Goal: Book appointment/travel/reservation

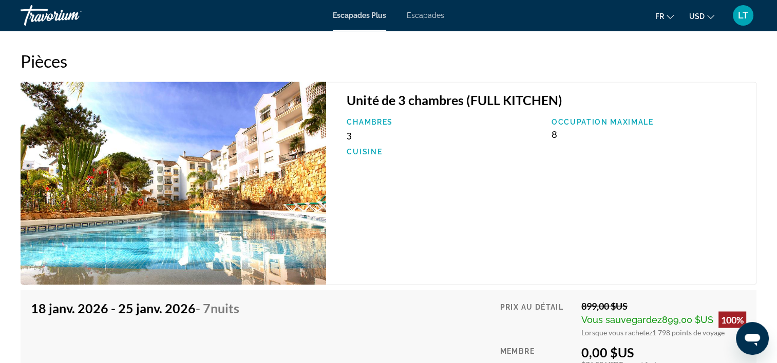
click at [397, 210] on div "Unité de 3 chambres (FULL KITCHEN) Chambres 3 Occupation maximale 8 Cuisine" at bounding box center [541, 183] width 430 height 203
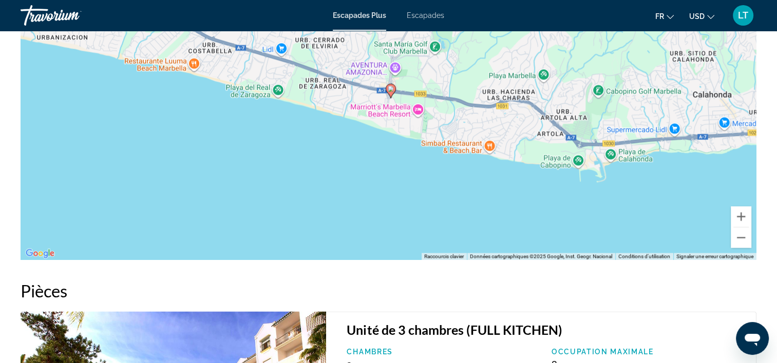
scroll to position [1294, 0]
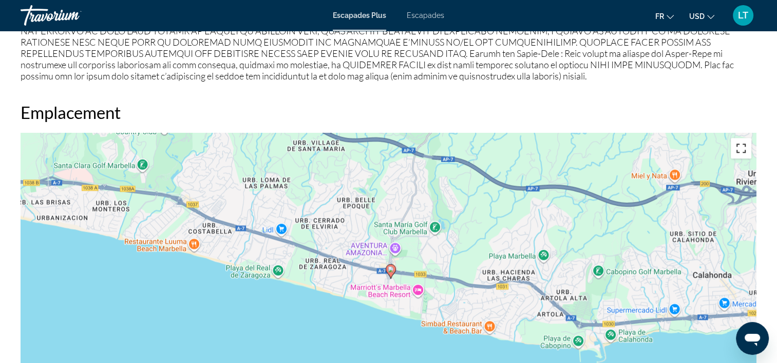
click at [742, 148] on button "Passer en plein écran" at bounding box center [741, 148] width 21 height 21
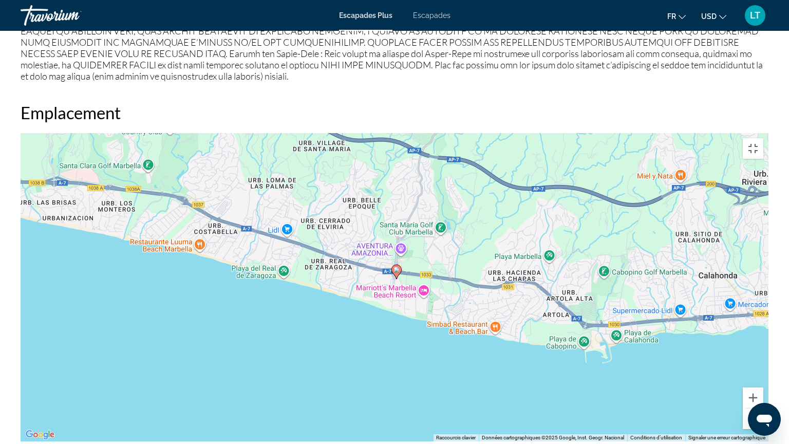
click at [763, 363] on button "Zoom arrière" at bounding box center [752, 418] width 21 height 21
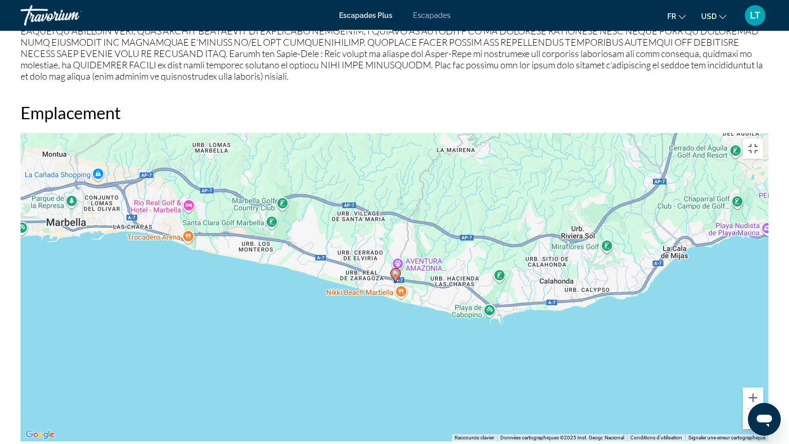
click at [763, 363] on button "Zoom arrière" at bounding box center [752, 418] width 21 height 21
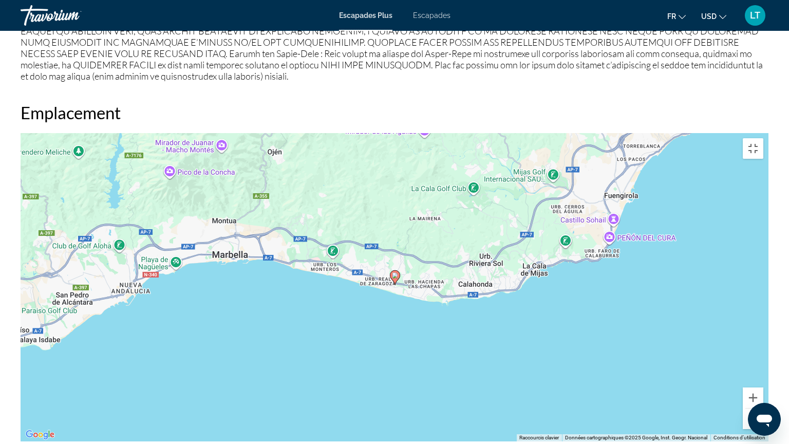
click at [763, 363] on button "Zoom arrière" at bounding box center [752, 418] width 21 height 21
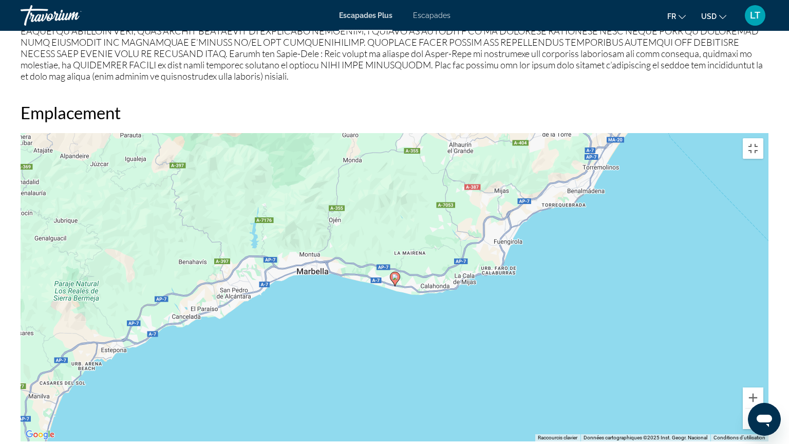
click at [763, 363] on button "Zoom arrière" at bounding box center [752, 418] width 21 height 21
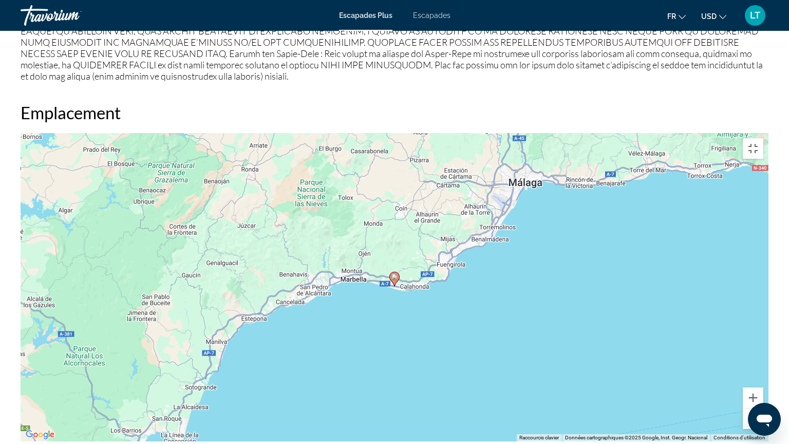
click at [763, 363] on button "Zoom arrière" at bounding box center [752, 418] width 21 height 21
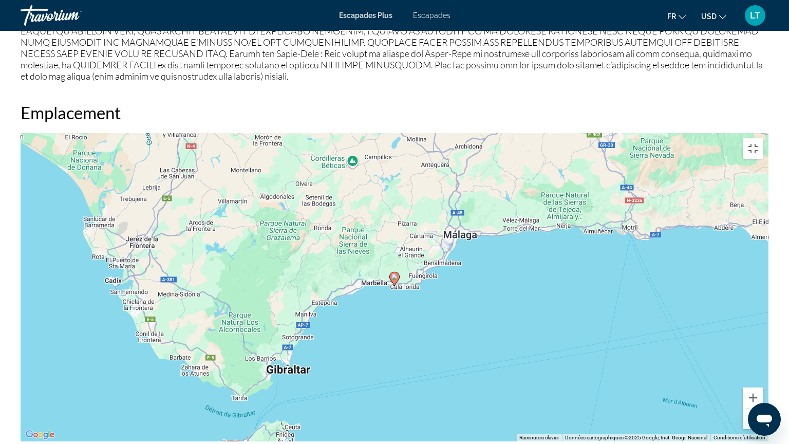
click at [763, 363] on button "Zoom arrière" at bounding box center [752, 418] width 21 height 21
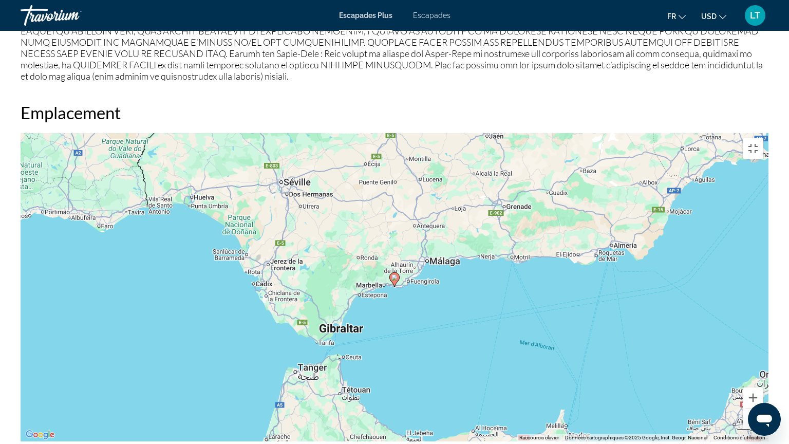
click at [763, 363] on button "Zoom arrière" at bounding box center [752, 418] width 21 height 21
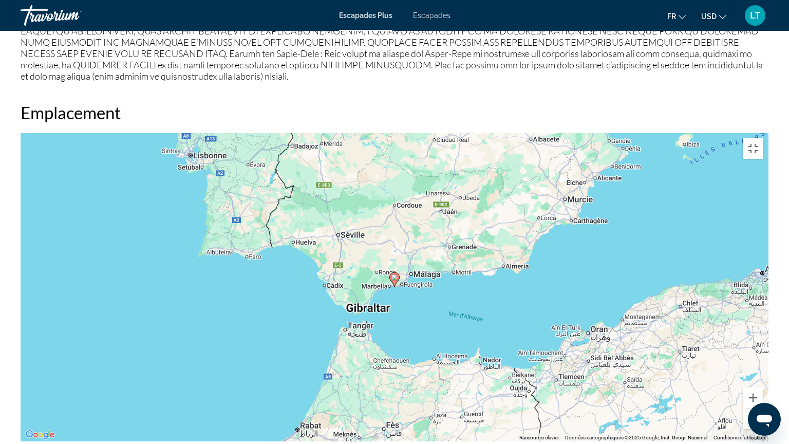
click at [763, 363] on button "Zoom arrière" at bounding box center [752, 418] width 21 height 21
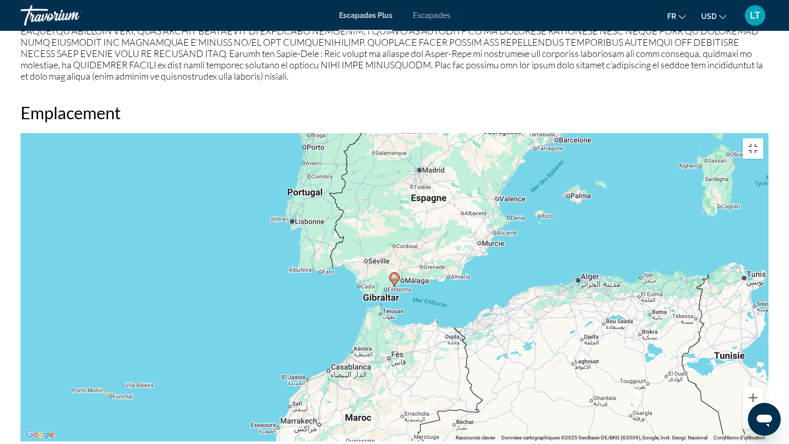
click at [763, 363] on button "Zoom arrière" at bounding box center [752, 418] width 21 height 21
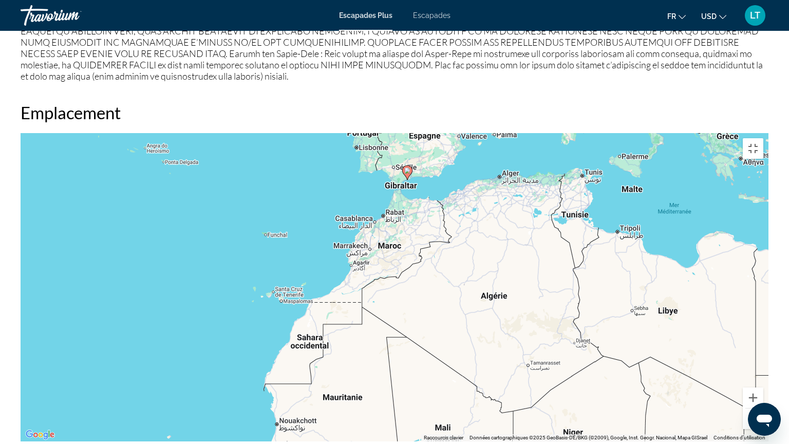
click at [222, 242] on div "Pour activer le glissement avec le clavier, appuyez sur Alt+Entrée. Une fois ce…" at bounding box center [395, 287] width 748 height 308
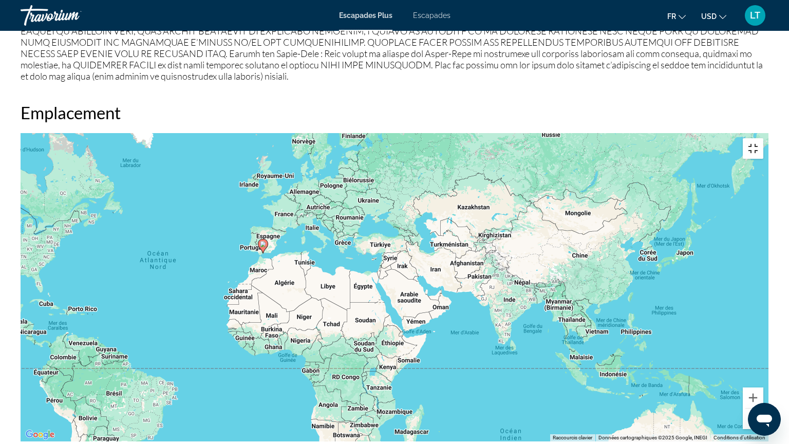
click at [763, 138] on button "Passer en plein écran" at bounding box center [752, 148] width 21 height 21
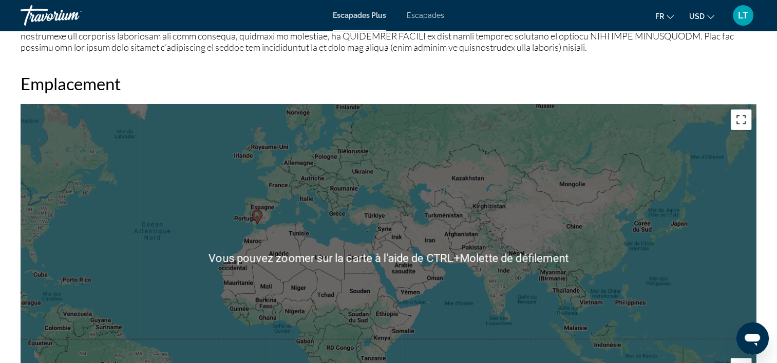
scroll to position [1396, 0]
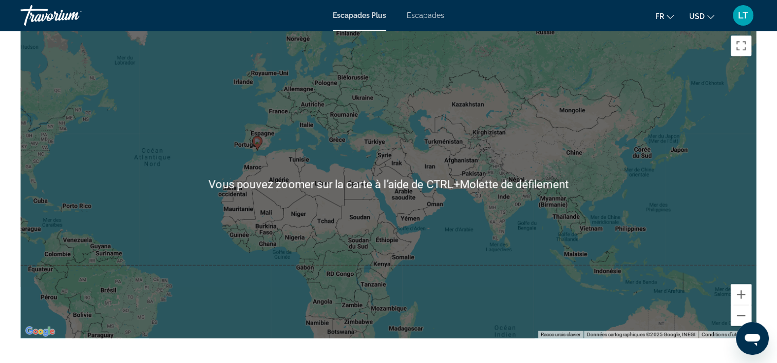
click at [469, 261] on div "Pour activer le glissement avec le clavier, appuyez sur Alt+Entrée. Une fois ce…" at bounding box center [389, 184] width 736 height 308
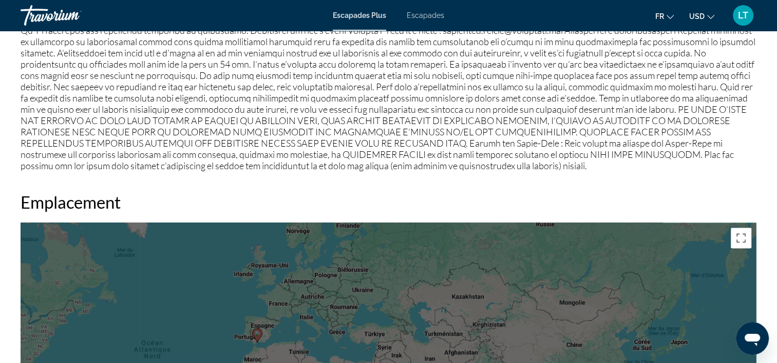
scroll to position [1345, 0]
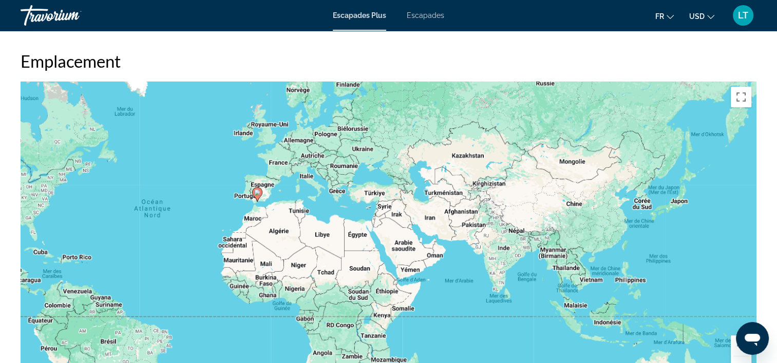
click at [478, 269] on div "Pour activer le glissement avec le clavier, appuyez sur Alt+Entrée. Une fois ce…" at bounding box center [389, 236] width 736 height 308
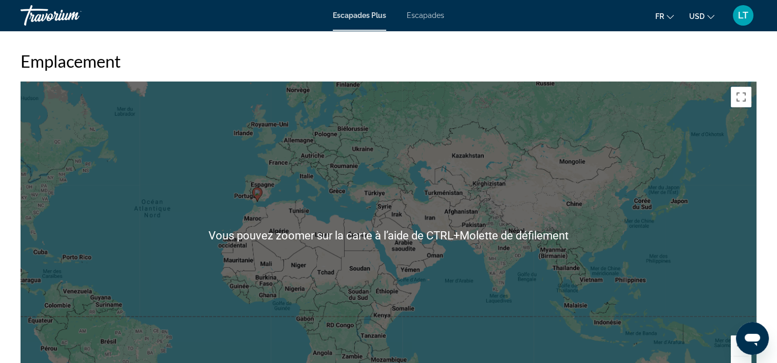
scroll to position [1396, 0]
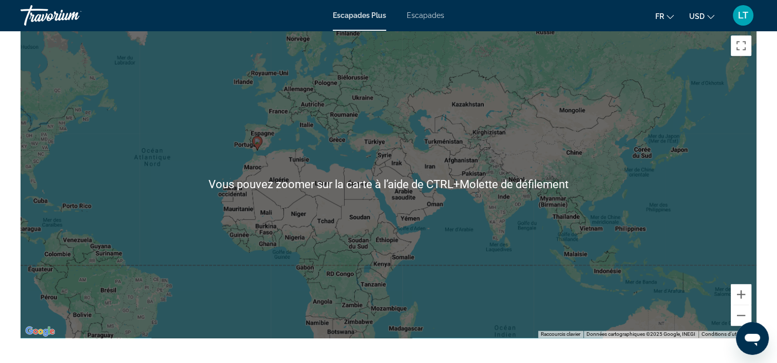
click at [571, 247] on div "Pour activer le glissement avec le clavier, appuyez sur Alt+Entrée. Une fois ce…" at bounding box center [389, 184] width 736 height 308
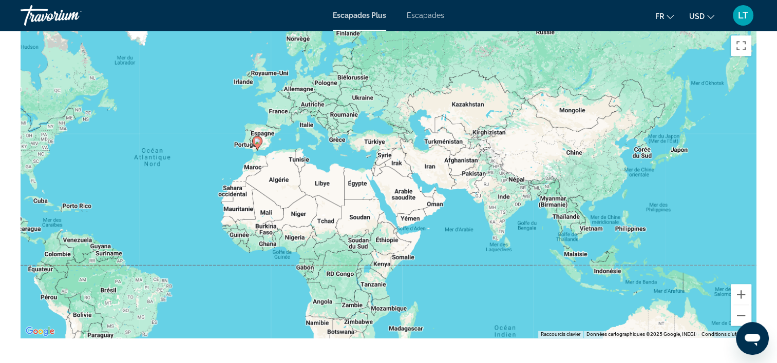
click at [729, 228] on div "Pour activer le glissement avec le clavier, appuyez sur Alt+Entrée. Une fois ce…" at bounding box center [389, 184] width 736 height 308
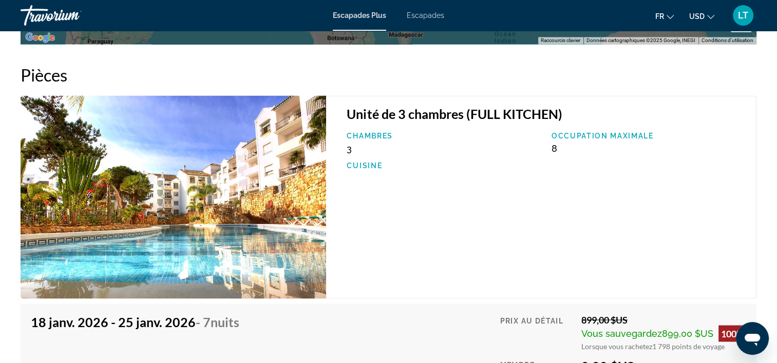
scroll to position [1756, 0]
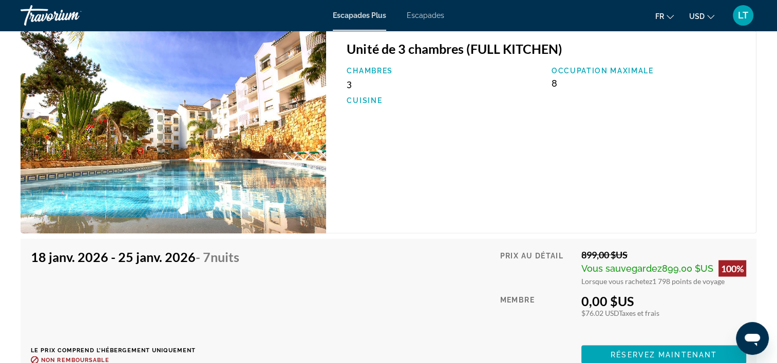
click at [201, 111] on img "Contenu principal" at bounding box center [173, 131] width 305 height 203
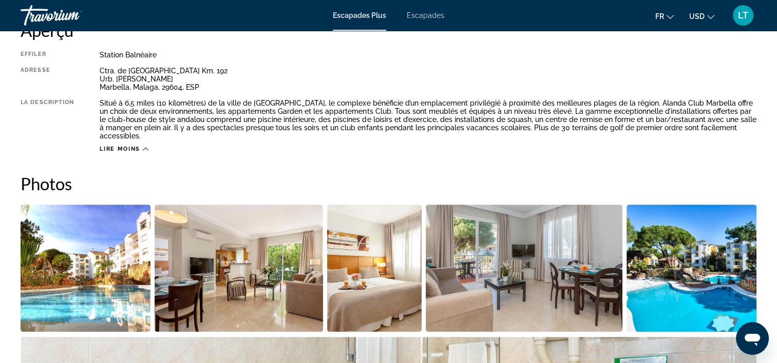
scroll to position [524, 0]
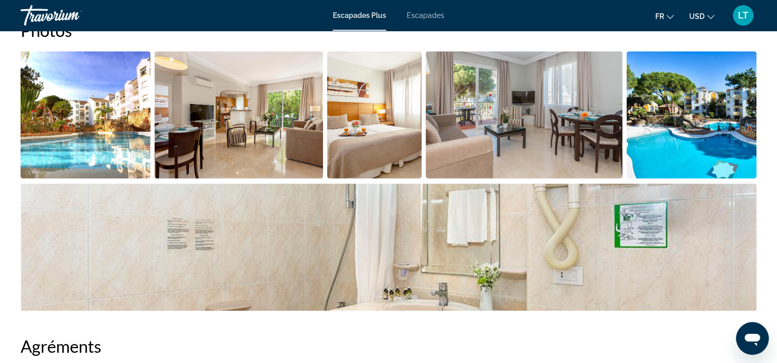
click at [112, 129] on img "Ouvrir le curseur d’image en plein écran" at bounding box center [86, 114] width 130 height 127
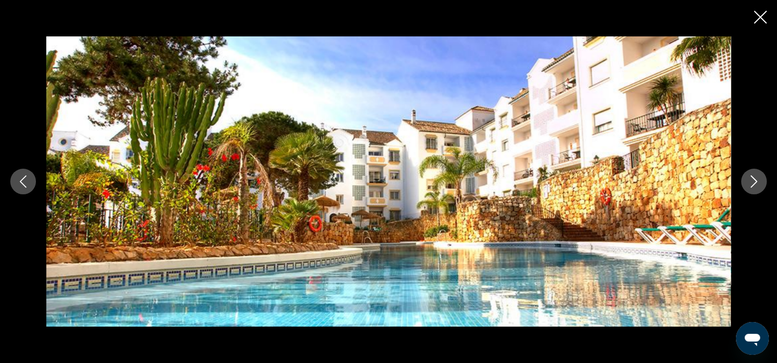
click at [759, 16] on icon "Fermer le diaporama" at bounding box center [760, 17] width 13 height 13
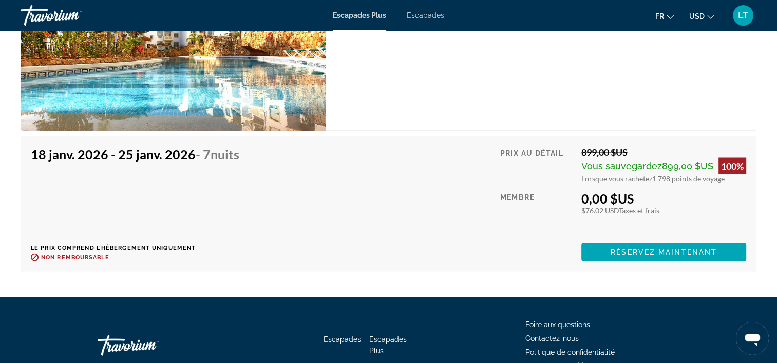
scroll to position [1910, 0]
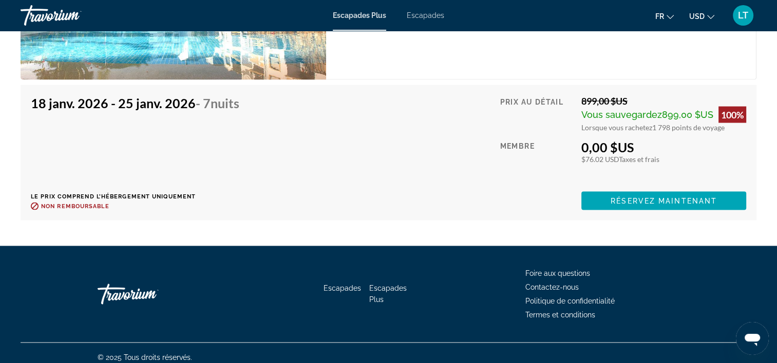
click at [545, 269] on span "Foire aux questions" at bounding box center [557, 273] width 65 height 8
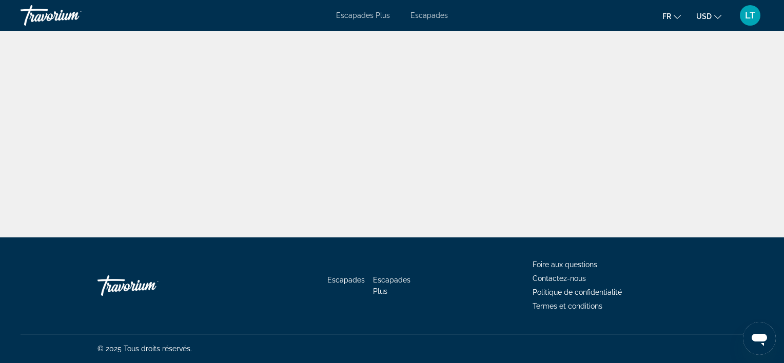
click at [572, 267] on span "Foire aux questions" at bounding box center [565, 265] width 65 height 8
click at [567, 280] on span "Contactez-nous" at bounding box center [559, 279] width 53 height 8
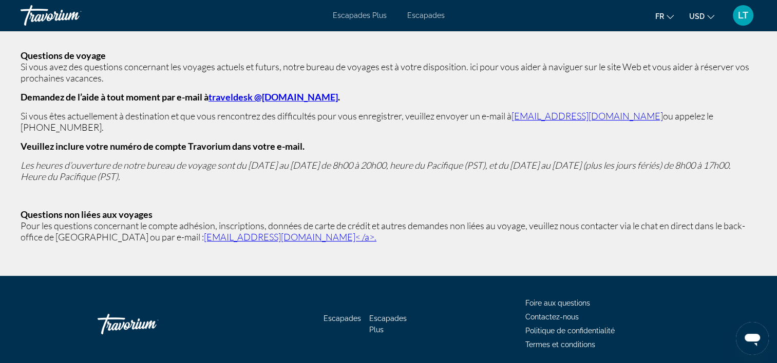
scroll to position [109, 0]
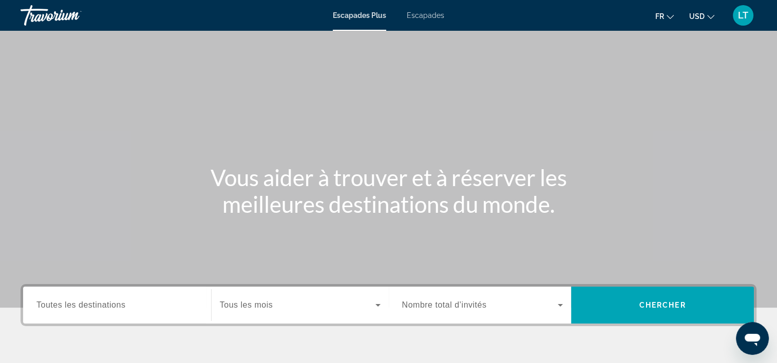
click at [118, 308] on span "Toutes les destinations" at bounding box center [80, 305] width 89 height 9
click at [118, 308] on input "Destination Toutes les destinations" at bounding box center [116, 306] width 161 height 12
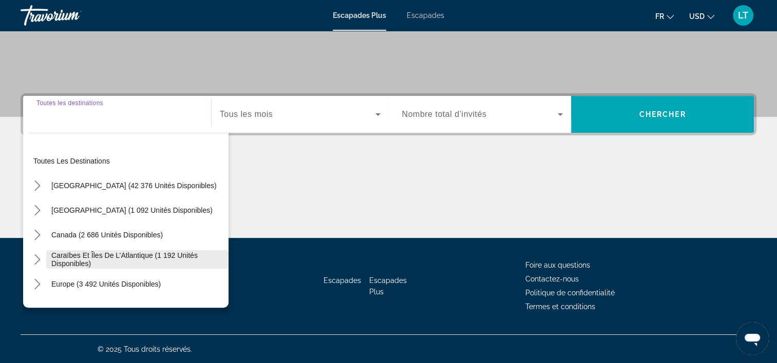
scroll to position [191, 0]
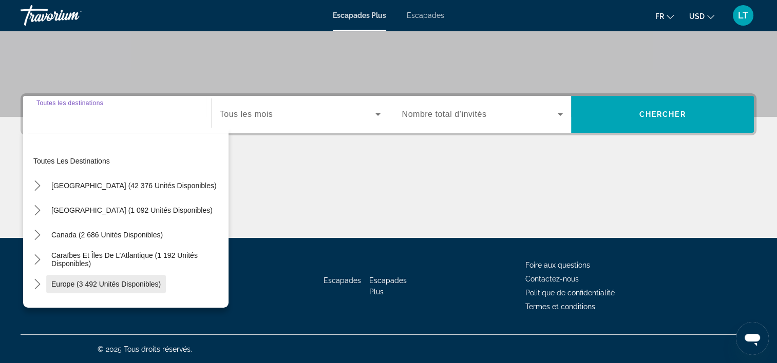
click at [121, 286] on span "Europe (3 492 unités disponibles)" at bounding box center [105, 284] width 109 height 8
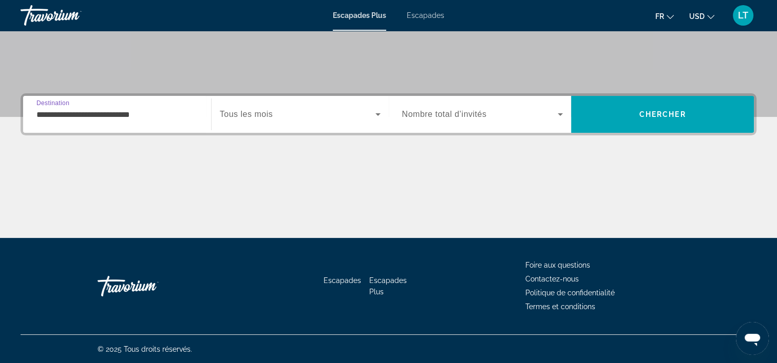
click at [181, 115] on input "**********" at bounding box center [116, 115] width 161 height 12
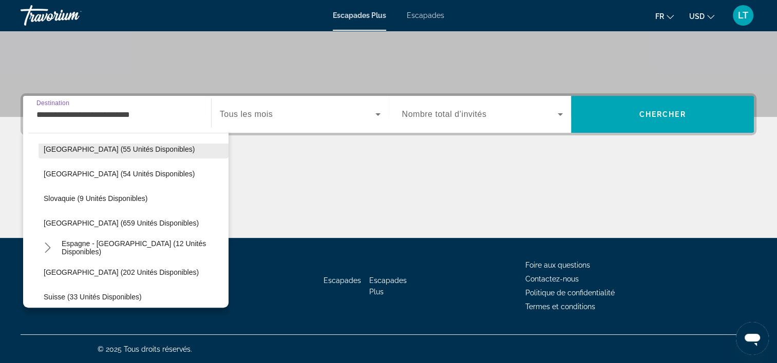
scroll to position [420, 0]
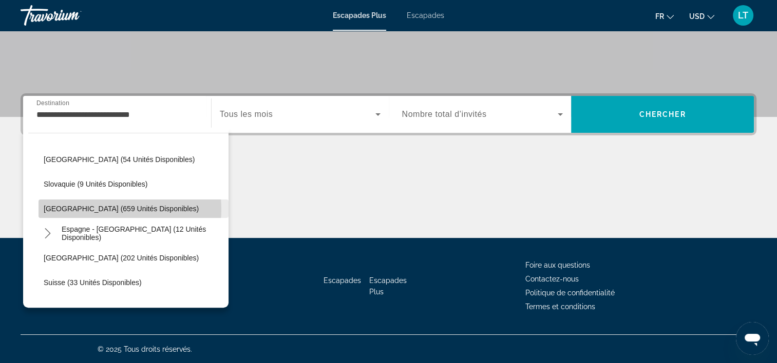
click at [108, 208] on span "[GEOGRAPHIC_DATA] (659 unités disponibles)" at bounding box center [121, 209] width 155 height 8
type input "**********"
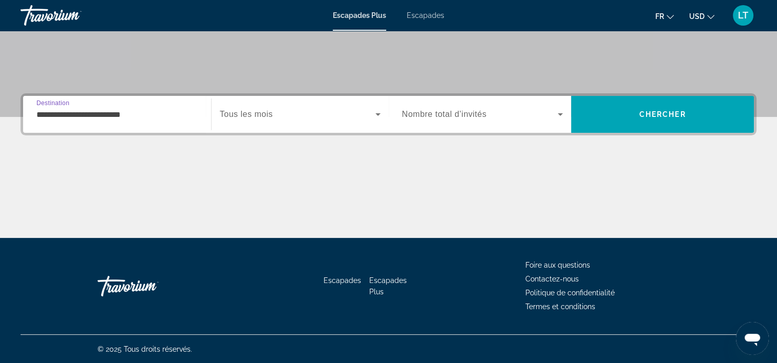
click at [377, 113] on icon "Widget de recherche" at bounding box center [377, 114] width 5 height 3
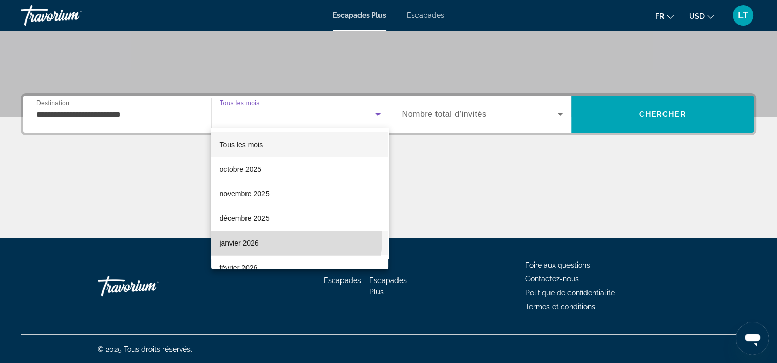
click at [289, 240] on mat-option "janvier 2026" at bounding box center [299, 243] width 177 height 25
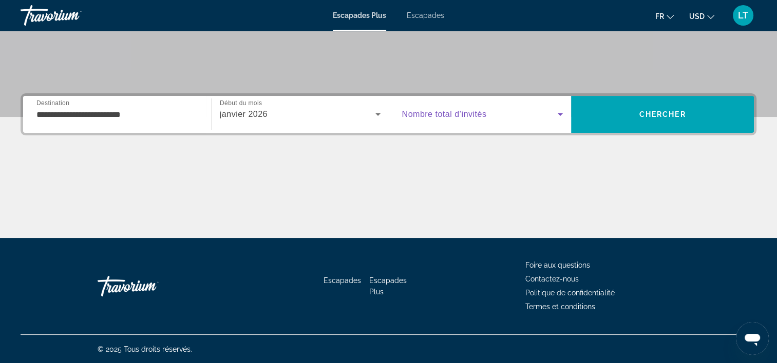
click at [561, 110] on icon "Widget de recherche" at bounding box center [560, 114] width 12 height 12
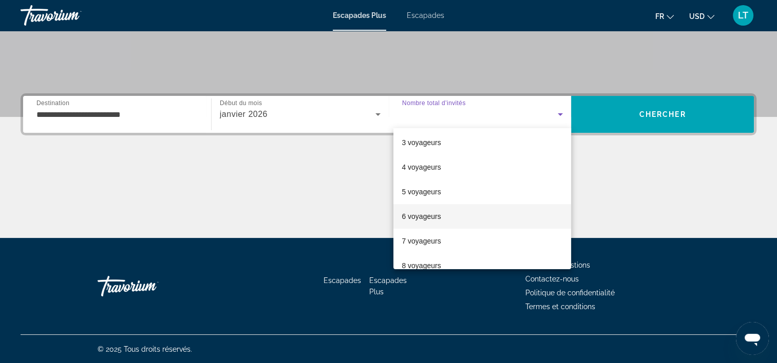
scroll to position [103, 0]
click at [470, 214] on mat-option "8 voyageurs" at bounding box center [482, 214] width 178 height 25
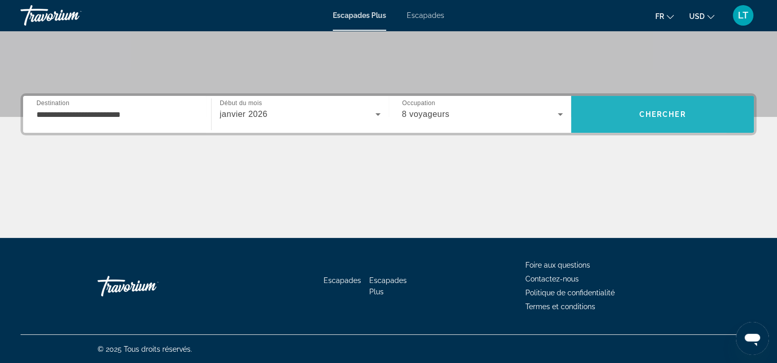
click at [610, 113] on span "Rechercher" at bounding box center [662, 114] width 183 height 25
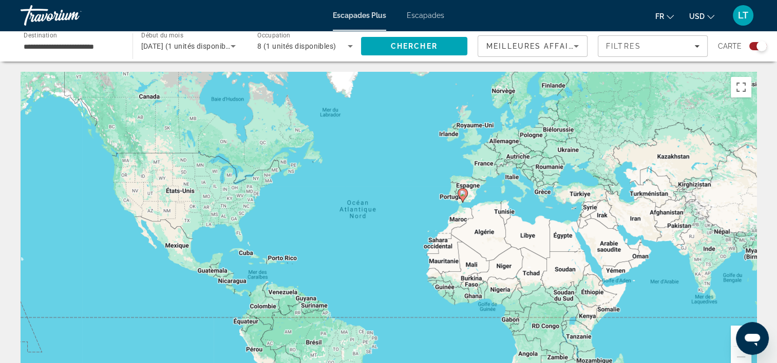
drag, startPoint x: 711, startPoint y: 339, endPoint x: 719, endPoint y: 341, distance: 8.6
click at [711, 338] on div "Pour activer le glissement avec le clavier, appuyez sur Alt+Entrée. Une fois ce…" at bounding box center [389, 226] width 736 height 308
click at [741, 85] on button "Passer en plein écran" at bounding box center [741, 87] width 21 height 21
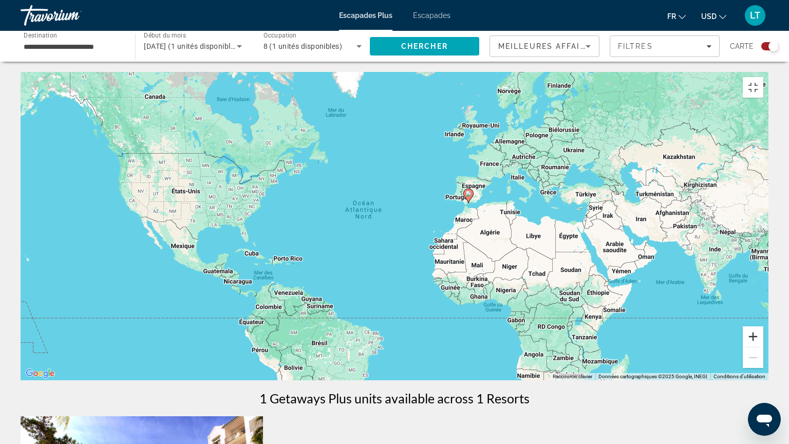
click at [763, 347] on button "Zoom avant" at bounding box center [752, 336] width 21 height 21
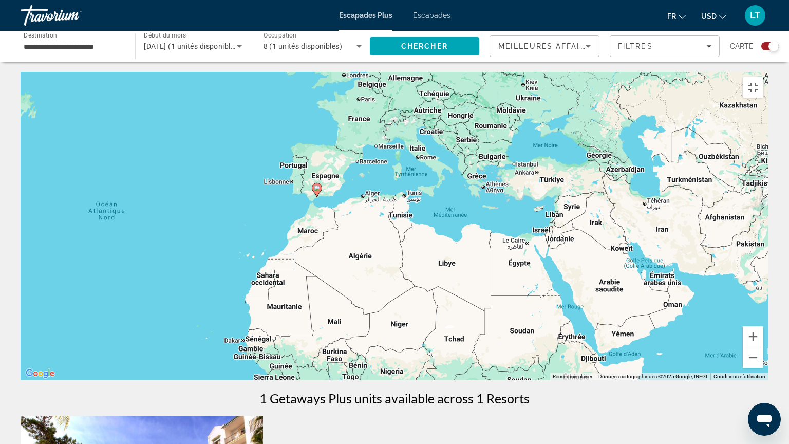
drag, startPoint x: 334, startPoint y: 199, endPoint x: 291, endPoint y: 251, distance: 67.1
click at [105, 216] on div "Pour activer le glissement avec le clavier, appuyez sur Alt+Entrée. Une fois ce…" at bounding box center [395, 226] width 748 height 308
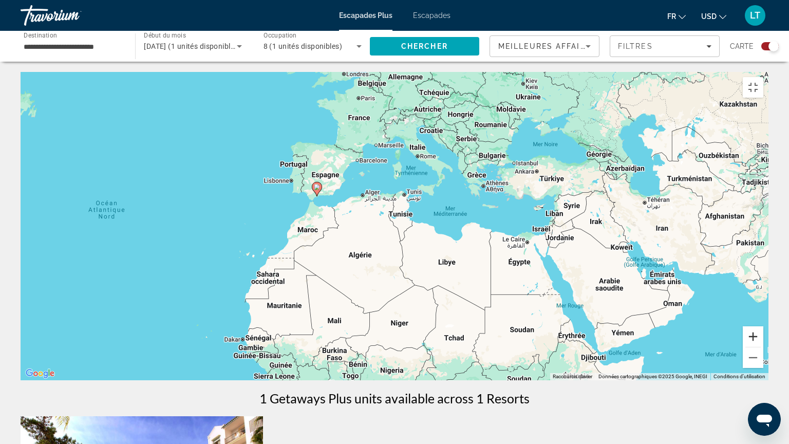
click at [763, 347] on button "Zoom avant" at bounding box center [752, 336] width 21 height 21
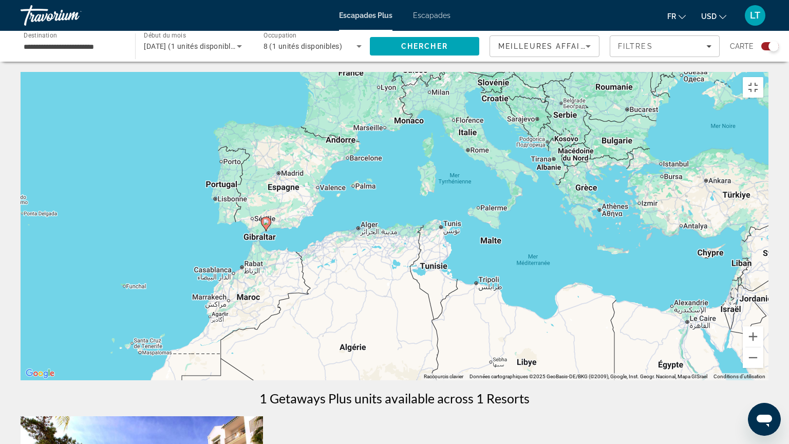
drag, startPoint x: 325, startPoint y: 148, endPoint x: 351, endPoint y: 220, distance: 76.0
click at [351, 220] on div "Pour activer le glissement avec le clavier, appuyez sur Alt+Entrée. Une fois ce…" at bounding box center [395, 226] width 748 height 308
click at [763, 77] on button "Passer en plein écran" at bounding box center [752, 87] width 21 height 21
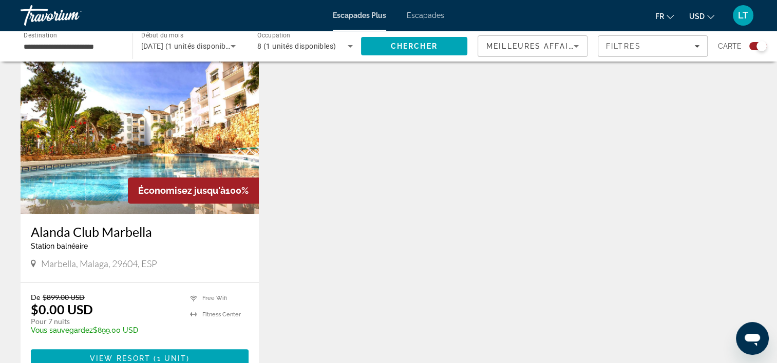
scroll to position [308, 0]
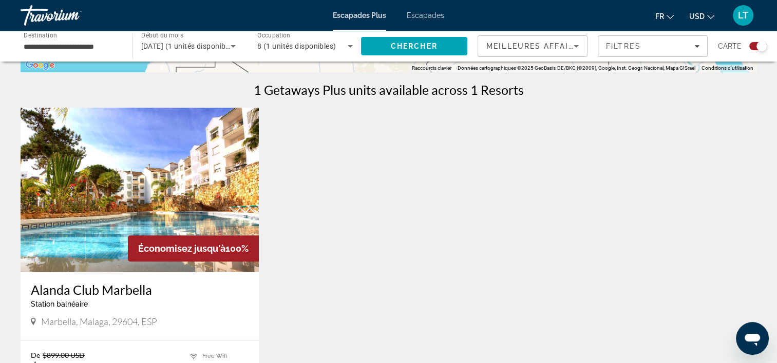
click at [179, 198] on img "Contenu principal" at bounding box center [140, 190] width 238 height 164
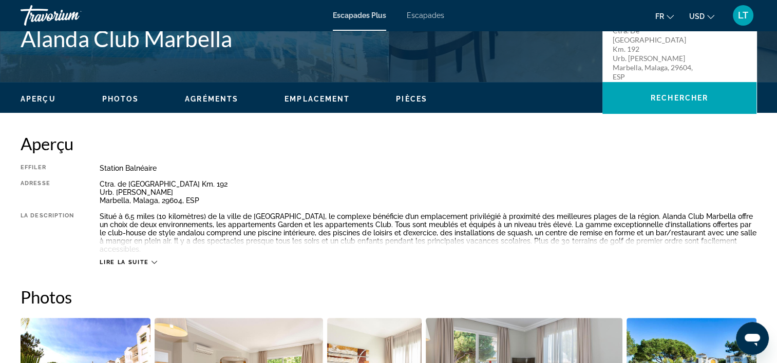
scroll to position [513, 0]
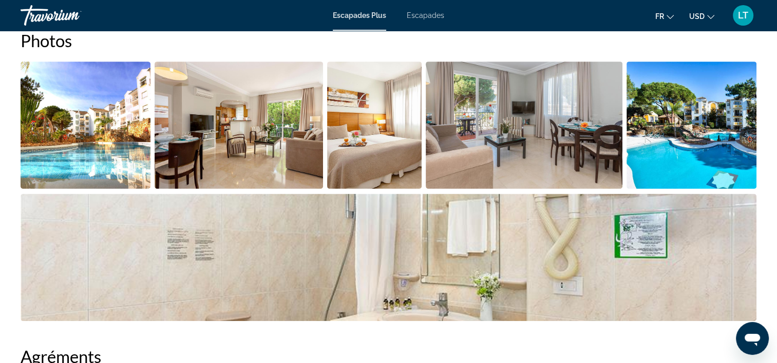
click at [92, 134] on img "Ouvrir le curseur d’image en plein écran" at bounding box center [86, 125] width 130 height 127
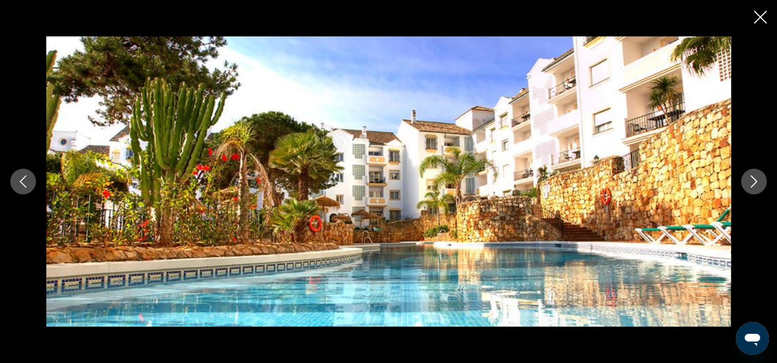
click at [753, 183] on icon "Image suivante" at bounding box center [754, 182] width 12 height 12
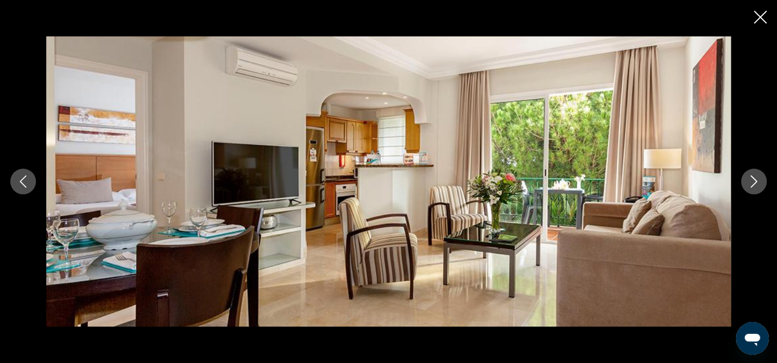
click at [752, 182] on icon "Image suivante" at bounding box center [754, 182] width 12 height 12
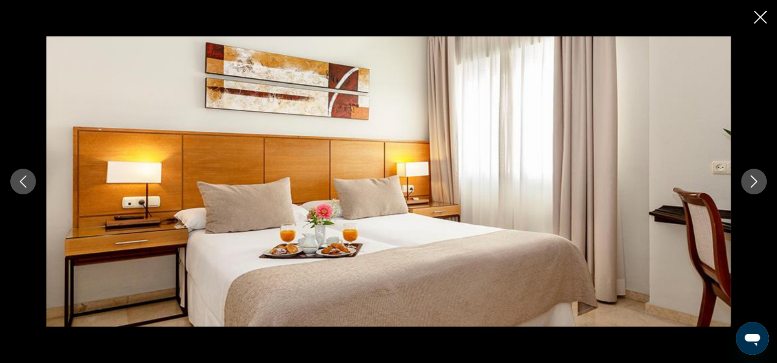
click at [753, 181] on icon "Image suivante" at bounding box center [754, 182] width 12 height 12
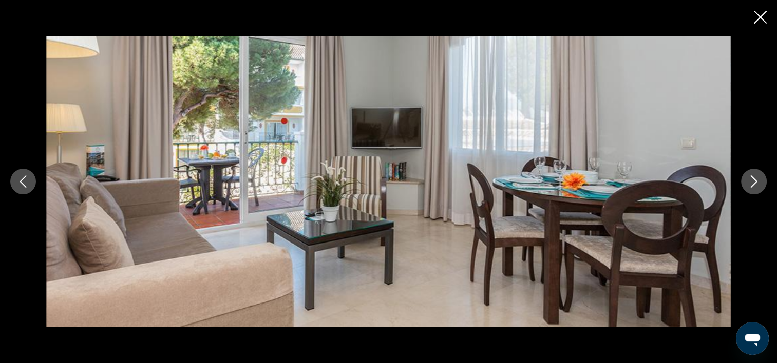
click at [755, 179] on icon "Image suivante" at bounding box center [754, 182] width 12 height 12
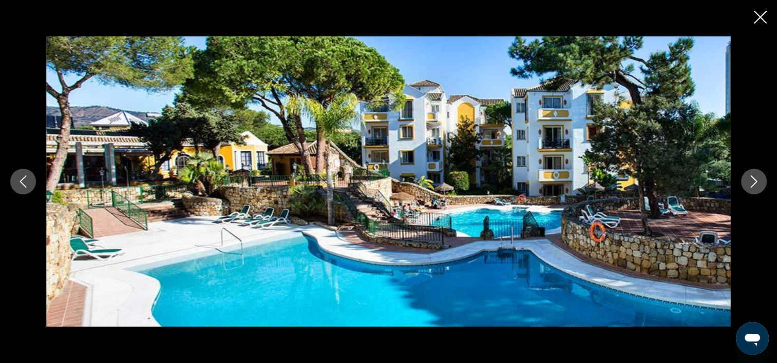
click at [753, 181] on icon "Image suivante" at bounding box center [754, 182] width 12 height 12
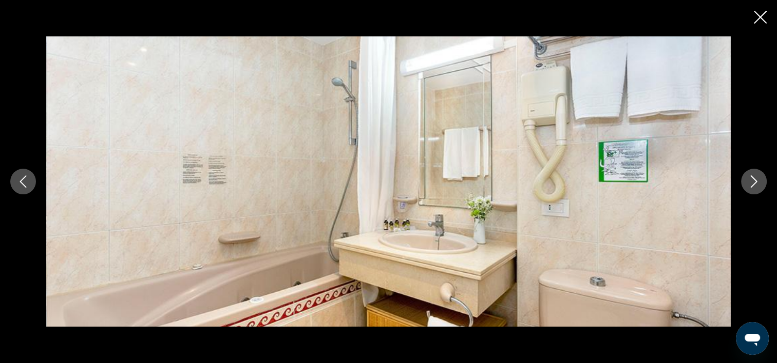
click at [753, 181] on icon "Image suivante" at bounding box center [754, 182] width 12 height 12
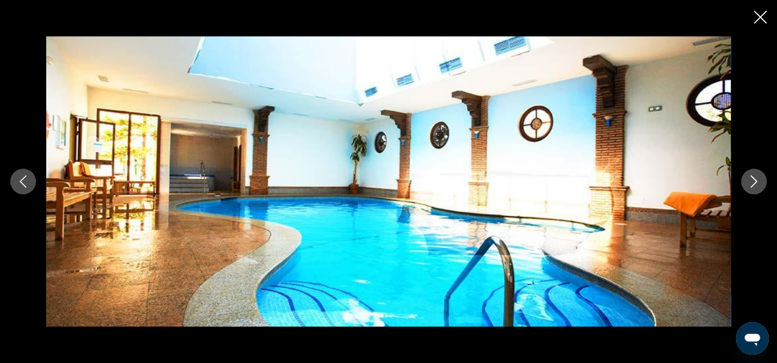
click at [756, 184] on icon "Image suivante" at bounding box center [754, 182] width 12 height 12
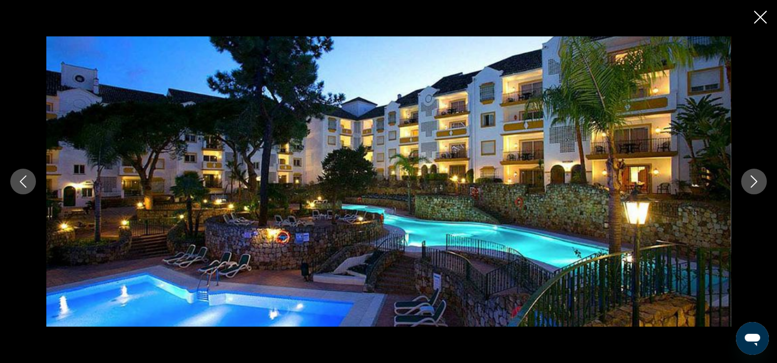
click at [754, 182] on icon "Image suivante" at bounding box center [754, 182] width 12 height 12
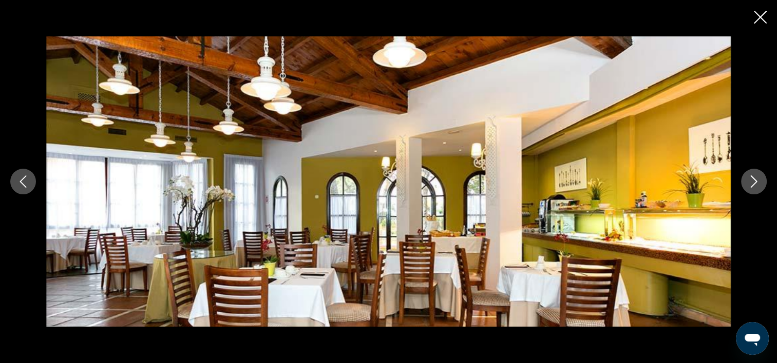
click at [755, 183] on icon "Image suivante" at bounding box center [754, 182] width 7 height 12
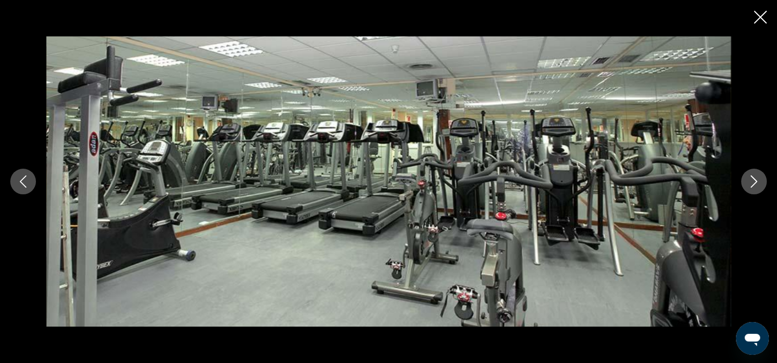
click at [755, 183] on icon "Image suivante" at bounding box center [754, 182] width 7 height 12
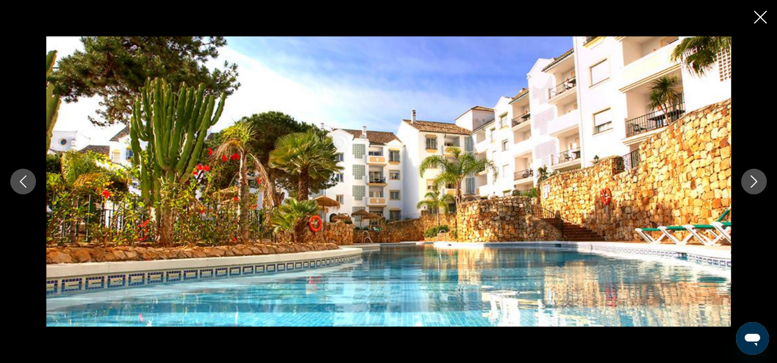
click at [754, 184] on icon "Image suivante" at bounding box center [754, 182] width 7 height 12
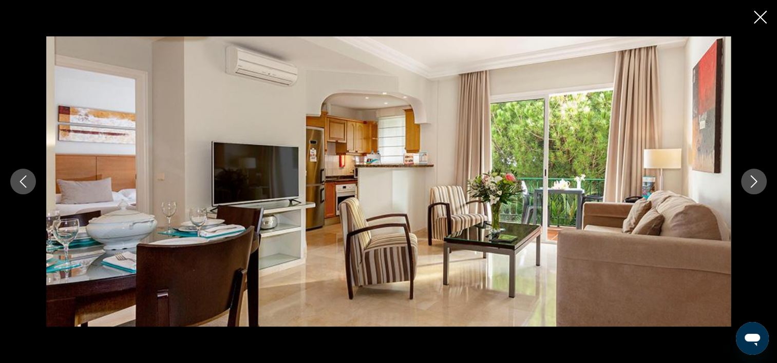
click at [756, 15] on icon "Fermer le diaporama" at bounding box center [760, 17] width 13 height 13
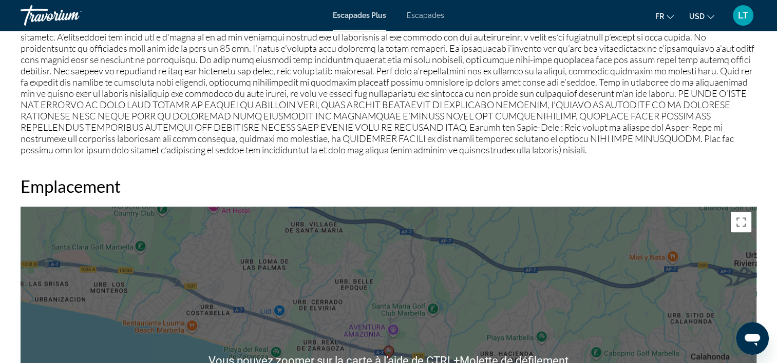
scroll to position [1386, 0]
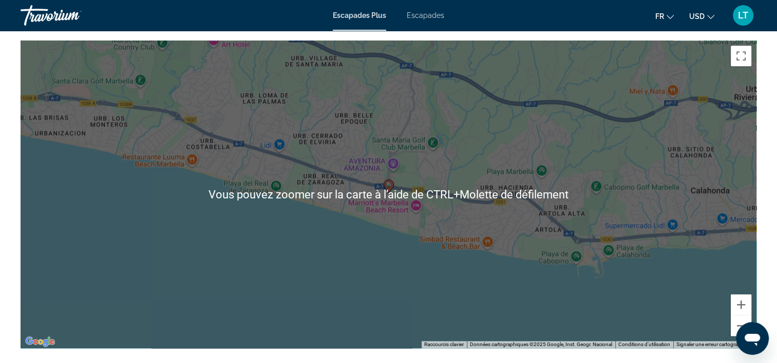
drag, startPoint x: 331, startPoint y: 292, endPoint x: 336, endPoint y: 284, distance: 8.8
click at [332, 289] on div "Pour activer le glissement avec le clavier, appuyez sur Alt+Entrée. Une fois ce…" at bounding box center [389, 195] width 736 height 308
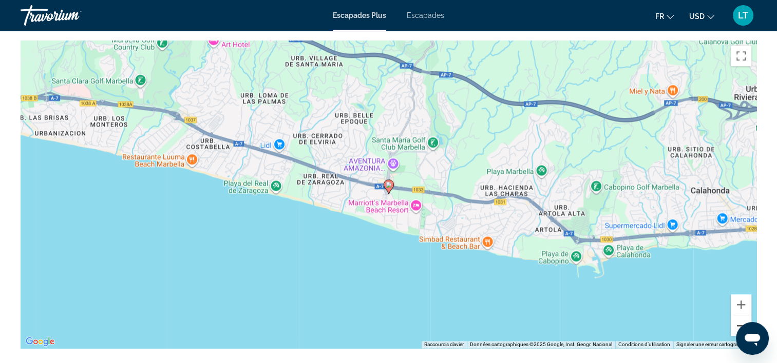
click at [738, 316] on button "Zoom arrière" at bounding box center [741, 326] width 21 height 21
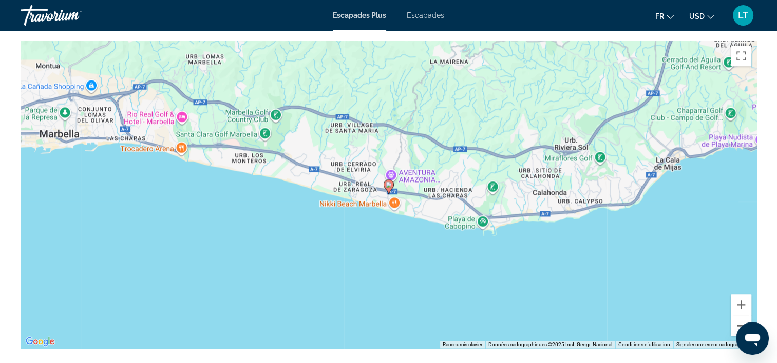
click at [738, 316] on button "Zoom arrière" at bounding box center [741, 326] width 21 height 21
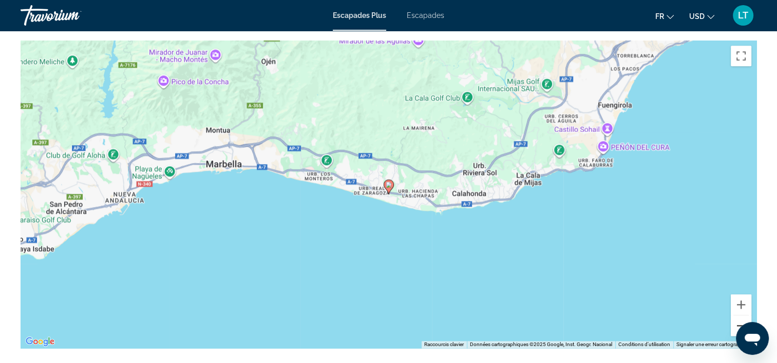
click at [738, 316] on button "Zoom arrière" at bounding box center [741, 326] width 21 height 21
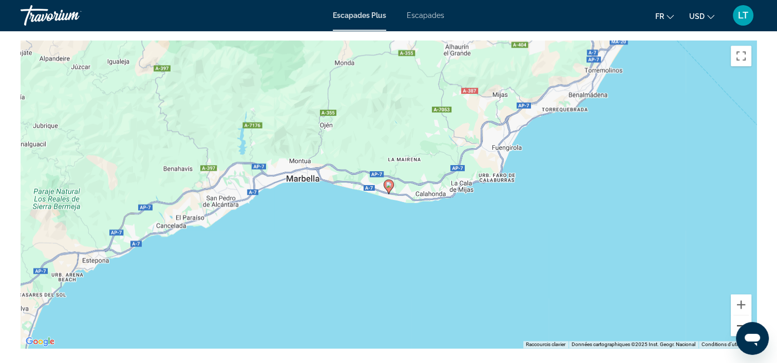
click at [738, 316] on button "Zoom arrière" at bounding box center [741, 326] width 21 height 21
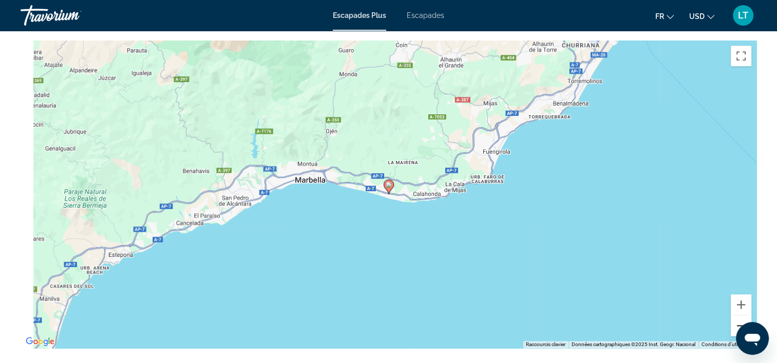
click at [738, 316] on button "Zoom arrière" at bounding box center [741, 326] width 21 height 21
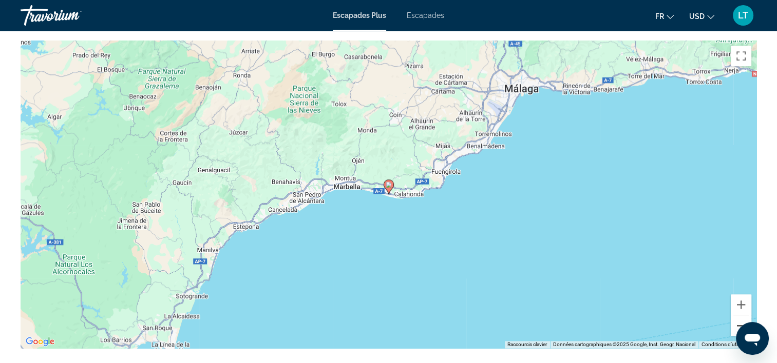
click at [738, 316] on button "Zoom arrière" at bounding box center [741, 326] width 21 height 21
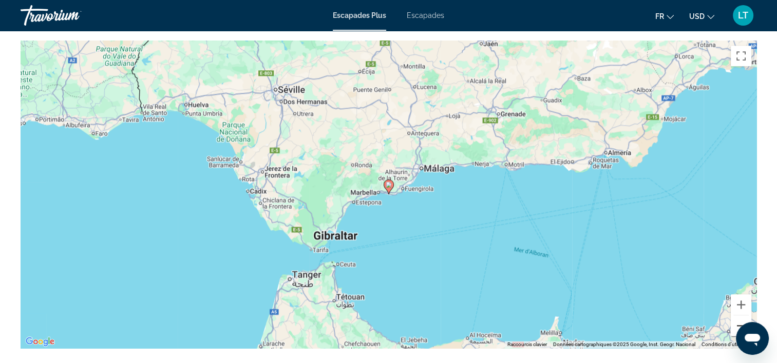
click at [738, 316] on button "Zoom arrière" at bounding box center [741, 326] width 21 height 21
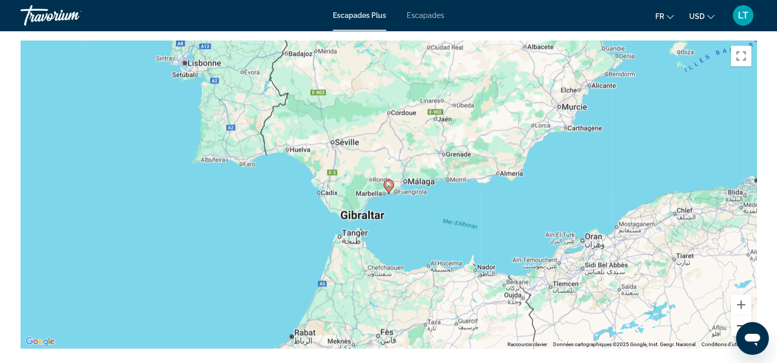
click at [738, 316] on button "Zoom arrière" at bounding box center [741, 326] width 21 height 21
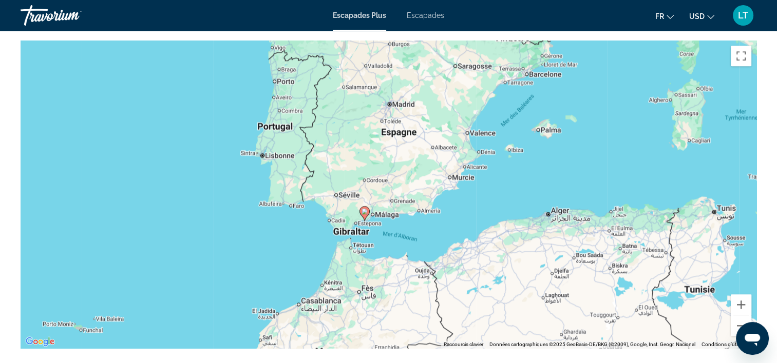
drag, startPoint x: 295, startPoint y: 228, endPoint x: 270, endPoint y: 256, distance: 38.2
click at [270, 256] on div "Pour activer le glissement avec le clavier, appuyez sur Alt+Entrée. Une fois ce…" at bounding box center [389, 195] width 736 height 308
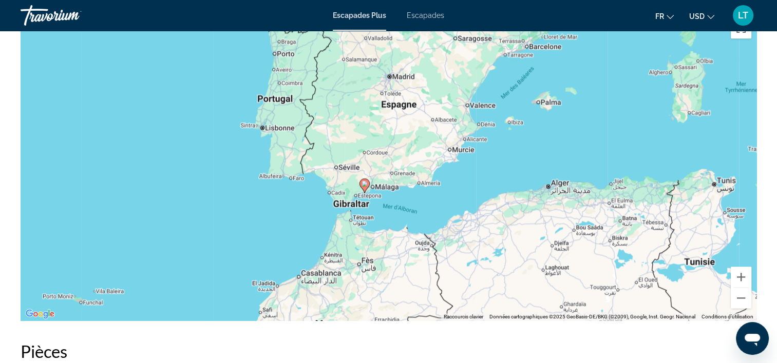
scroll to position [1396, 0]
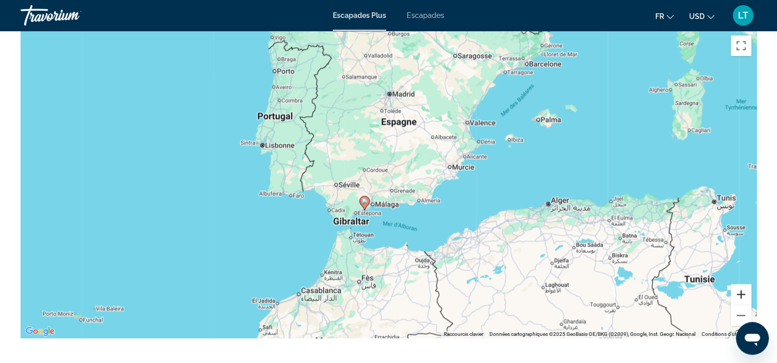
click at [738, 286] on button "Zoom avant" at bounding box center [741, 294] width 21 height 21
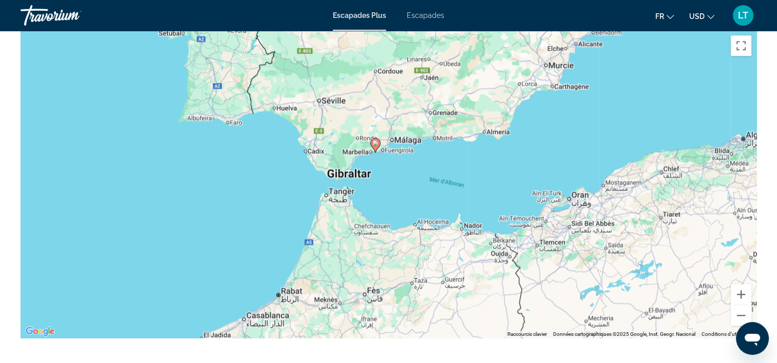
drag, startPoint x: 520, startPoint y: 251, endPoint x: 554, endPoint y: 164, distance: 93.0
click at [554, 164] on div "Pour activer le glissement avec le clavier, appuyez sur Alt+Entrée. Une fois ce…" at bounding box center [389, 184] width 736 height 308
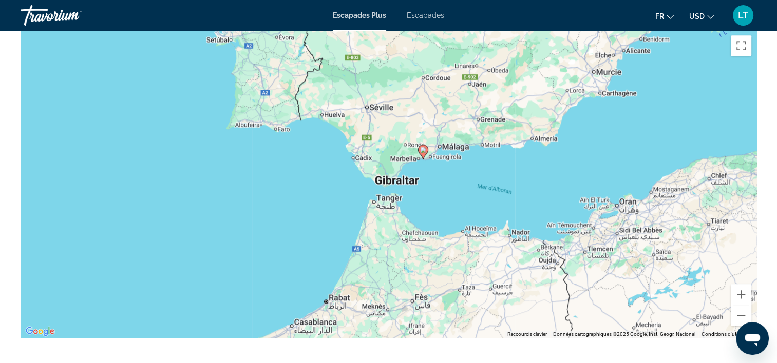
drag, startPoint x: 432, startPoint y: 199, endPoint x: 477, endPoint y: 205, distance: 45.6
click at [477, 205] on div "Pour activer le glissement avec le clavier, appuyez sur Alt+Entrée. Une fois ce…" at bounding box center [389, 184] width 736 height 308
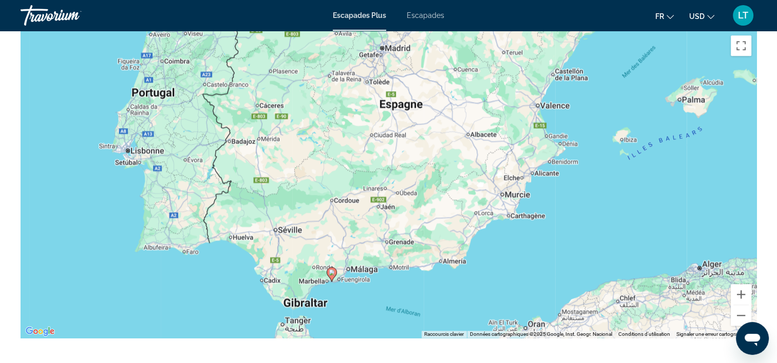
drag, startPoint x: 493, startPoint y: 121, endPoint x: 413, endPoint y: 239, distance: 142.3
click at [413, 243] on div "Pour activer le glissement avec le clavier, appuyez sur Alt+Entrée. Une fois ce…" at bounding box center [389, 184] width 736 height 308
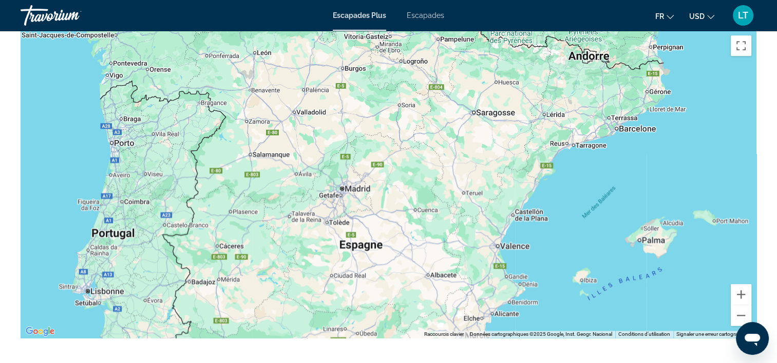
drag, startPoint x: 433, startPoint y: 215, endPoint x: 429, endPoint y: 250, distance: 34.6
click at [416, 269] on div "Pour activer le glissement avec le clavier, appuyez sur Alt+Entrée. Une fois ce…" at bounding box center [389, 184] width 736 height 308
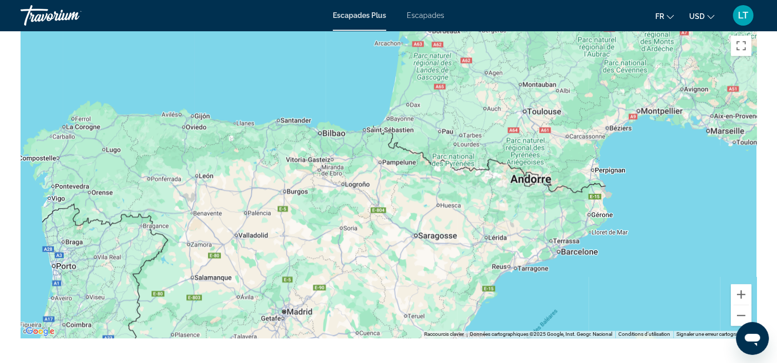
drag, startPoint x: 461, startPoint y: 160, endPoint x: 386, endPoint y: 317, distance: 173.4
click at [386, 318] on div "Contenu principal" at bounding box center [389, 184] width 736 height 308
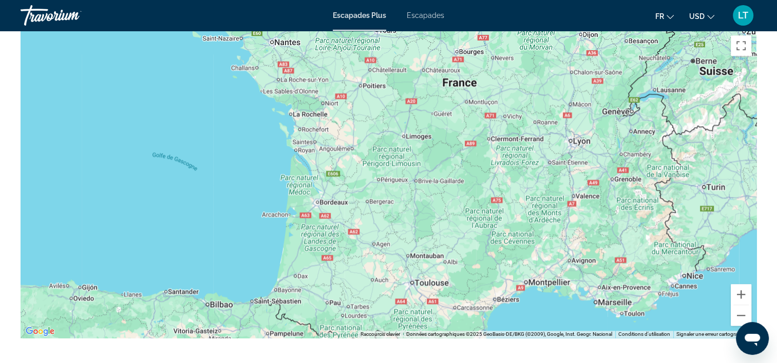
drag, startPoint x: 462, startPoint y: 101, endPoint x: 384, endPoint y: 212, distance: 136.0
click at [365, 241] on div "Contenu principal" at bounding box center [389, 184] width 736 height 308
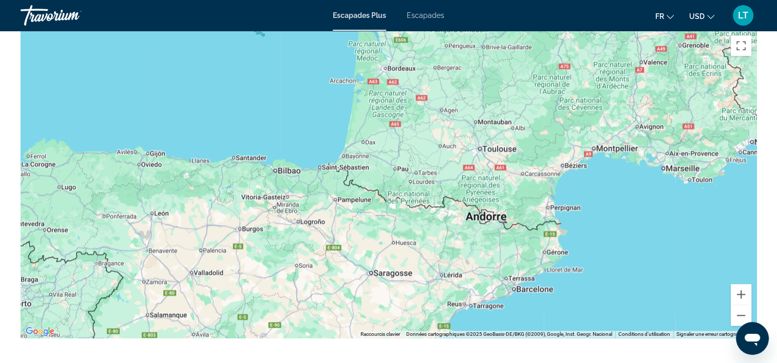
drag, startPoint x: 385, startPoint y: 244, endPoint x: 454, endPoint y: 110, distance: 150.9
click at [454, 110] on div "Contenu principal" at bounding box center [389, 184] width 736 height 308
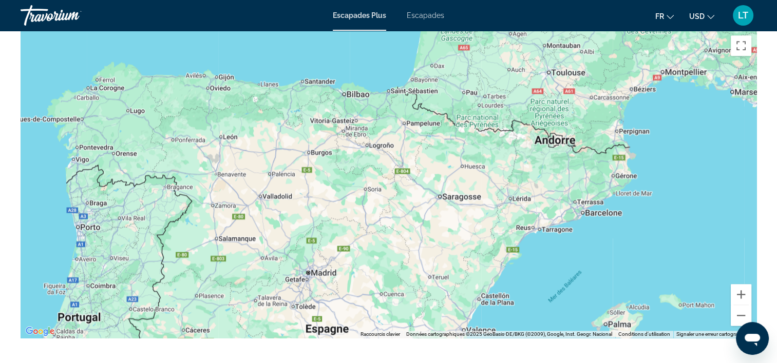
drag, startPoint x: 355, startPoint y: 220, endPoint x: 487, endPoint y: 102, distance: 176.3
click at [489, 101] on div "Contenu principal" at bounding box center [389, 184] width 736 height 308
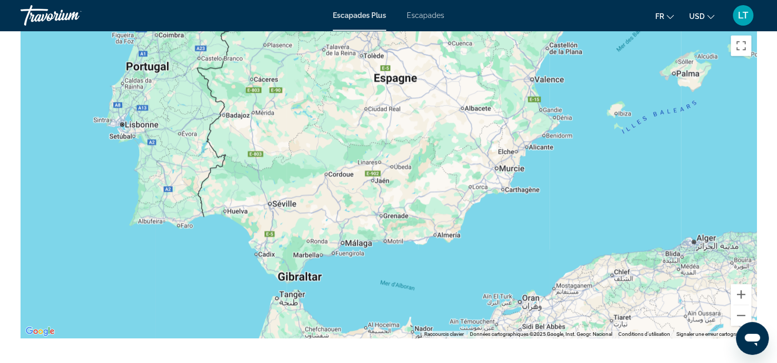
drag, startPoint x: 382, startPoint y: 230, endPoint x: 353, endPoint y: 125, distance: 109.2
click at [353, 125] on div "Contenu principal" at bounding box center [389, 184] width 736 height 308
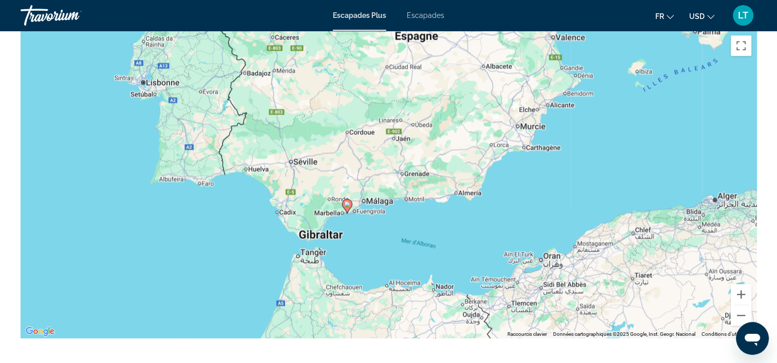
drag, startPoint x: 363, startPoint y: 170, endPoint x: 363, endPoint y: 190, distance: 19.5
click at [372, 150] on div "Pour activer le glissement avec le clavier, appuyez sur Alt+Entrée. Une fois ce…" at bounding box center [389, 184] width 736 height 308
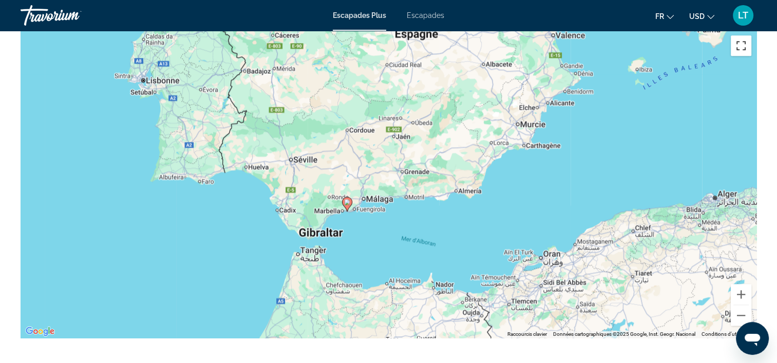
drag, startPoint x: 736, startPoint y: 37, endPoint x: 738, endPoint y: 91, distance: 53.4
click at [736, 37] on button "Passer en plein écran" at bounding box center [741, 45] width 21 height 21
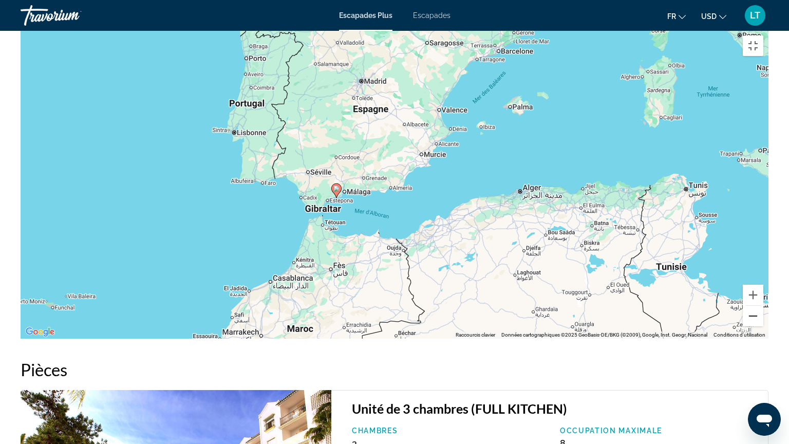
click at [763, 326] on button "Zoom arrière" at bounding box center [752, 315] width 21 height 21
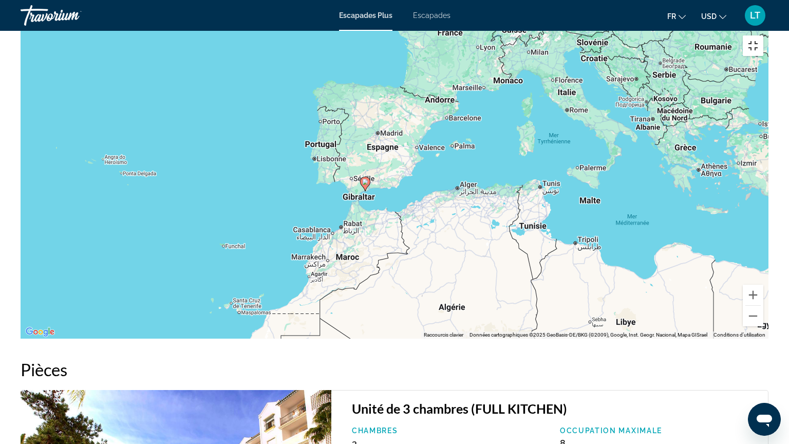
click at [763, 35] on button "Passer en plein écran" at bounding box center [752, 45] width 21 height 21
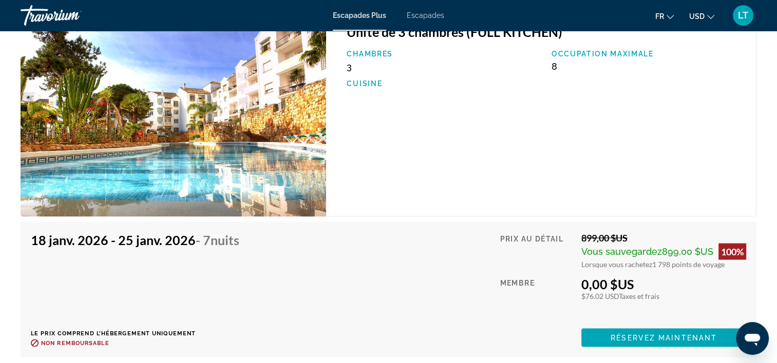
scroll to position [1704, 0]
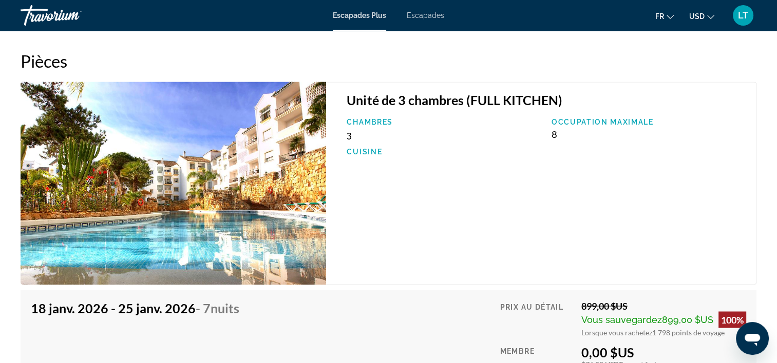
click at [251, 182] on img "Contenu principal" at bounding box center [173, 183] width 305 height 203
click at [234, 164] on img "Contenu principal" at bounding box center [173, 183] width 305 height 203
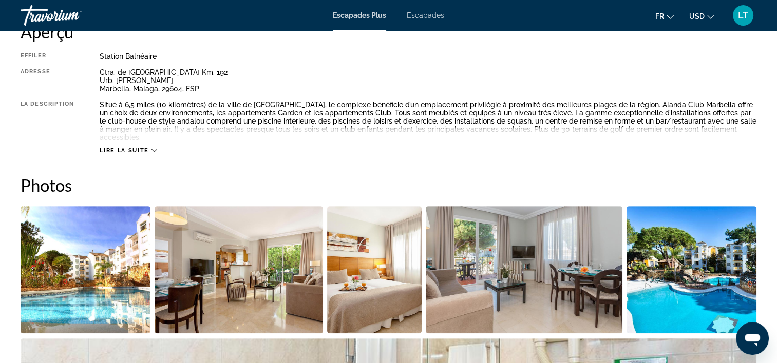
scroll to position [421, 0]
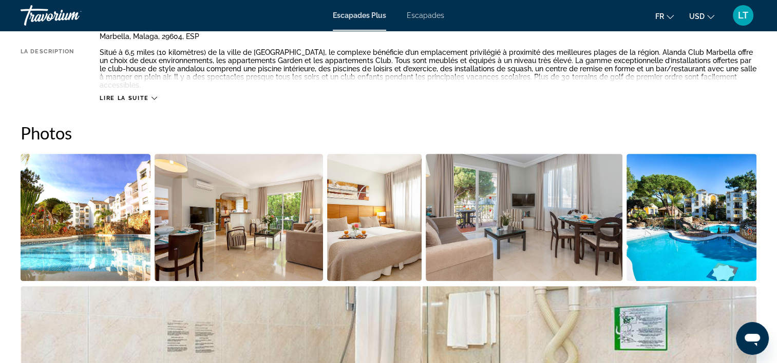
click at [114, 193] on img "Ouvrir le curseur d’image en plein écran" at bounding box center [86, 217] width 130 height 127
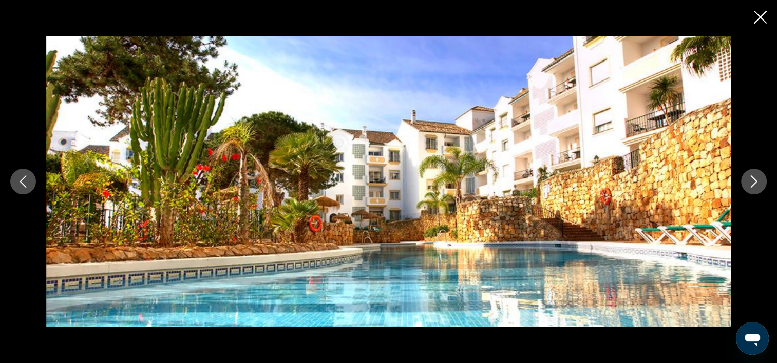
click at [753, 181] on icon "Image suivante" at bounding box center [754, 182] width 12 height 12
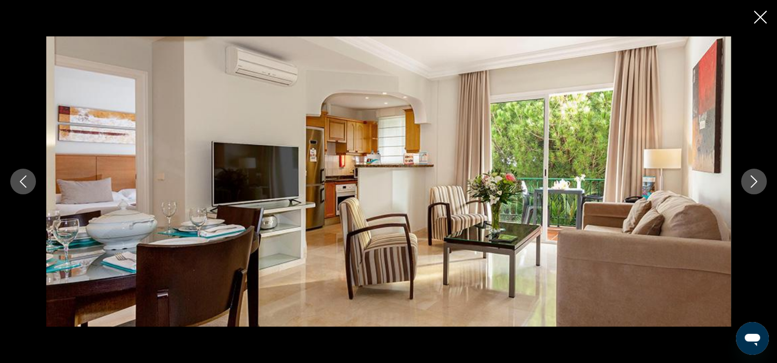
click at [754, 181] on icon "Image suivante" at bounding box center [754, 182] width 12 height 12
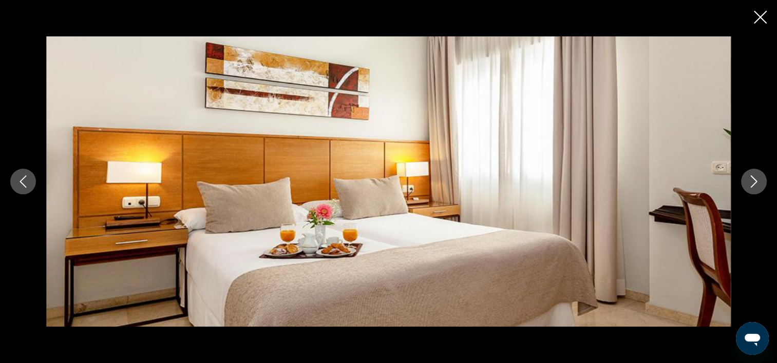
click at [757, 180] on icon "Image suivante" at bounding box center [754, 182] width 12 height 12
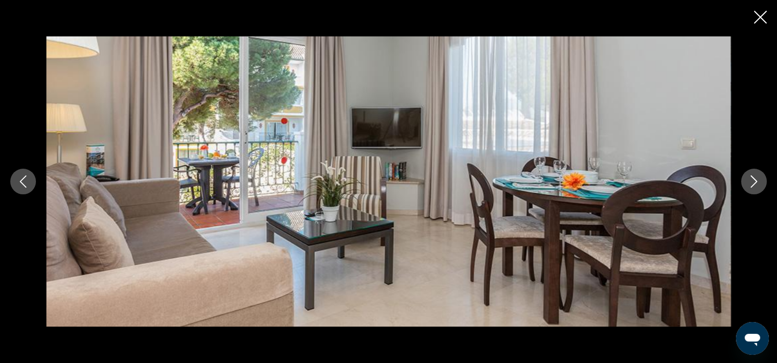
click at [757, 180] on icon "Image suivante" at bounding box center [754, 182] width 12 height 12
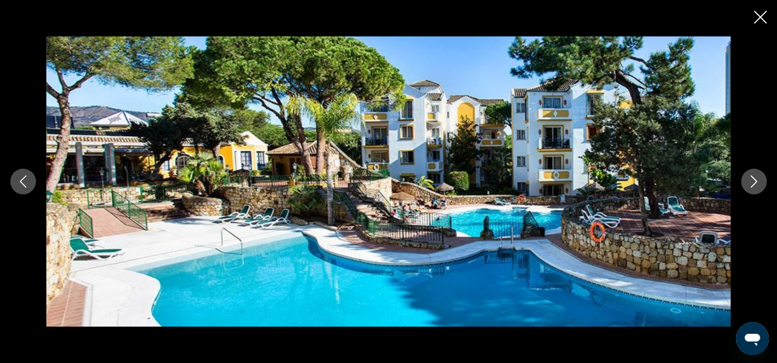
click at [754, 182] on icon "Image suivante" at bounding box center [754, 182] width 12 height 12
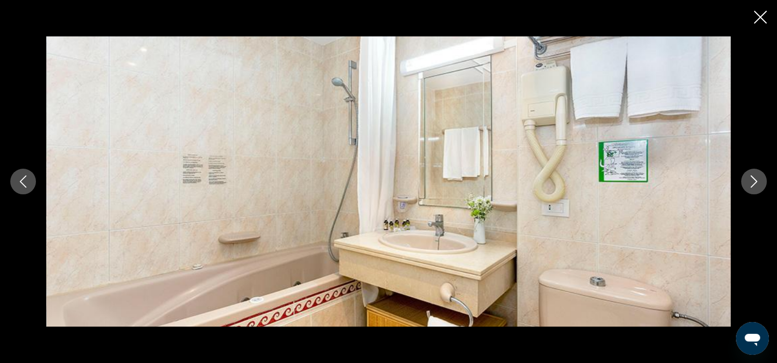
click at [754, 182] on icon "Image suivante" at bounding box center [754, 182] width 12 height 12
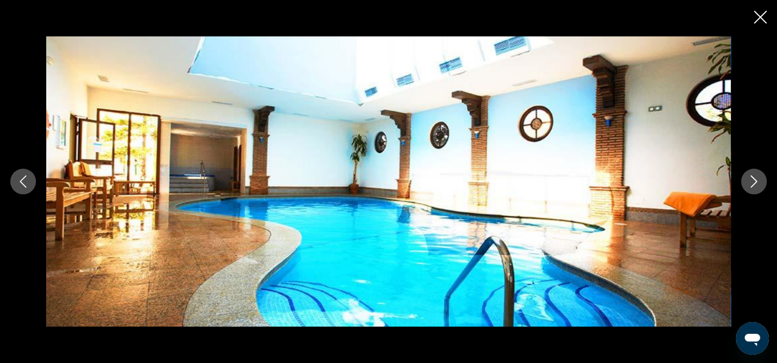
click at [752, 180] on icon "Image suivante" at bounding box center [754, 182] width 12 height 12
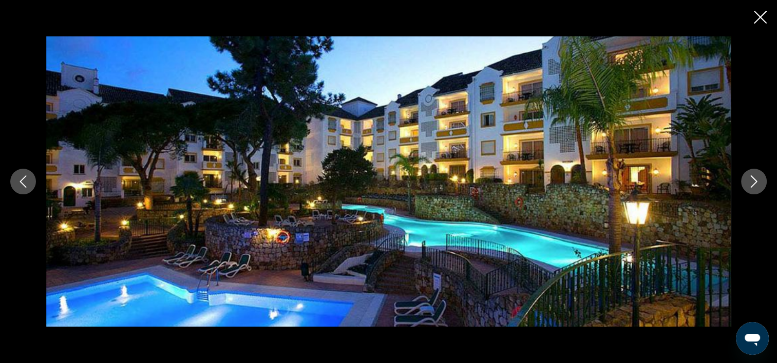
click at [752, 180] on icon "Image suivante" at bounding box center [754, 182] width 12 height 12
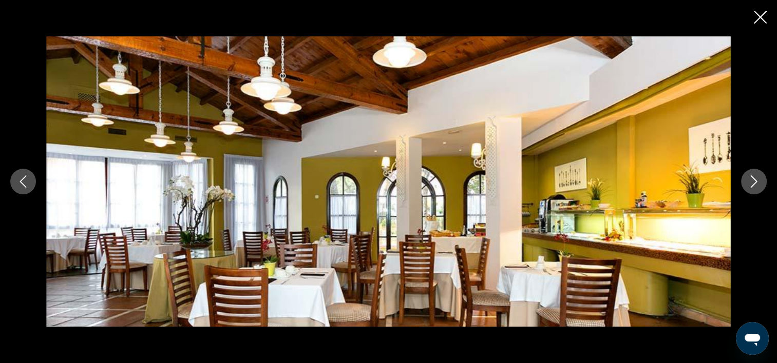
click at [753, 182] on icon "Image suivante" at bounding box center [754, 182] width 12 height 12
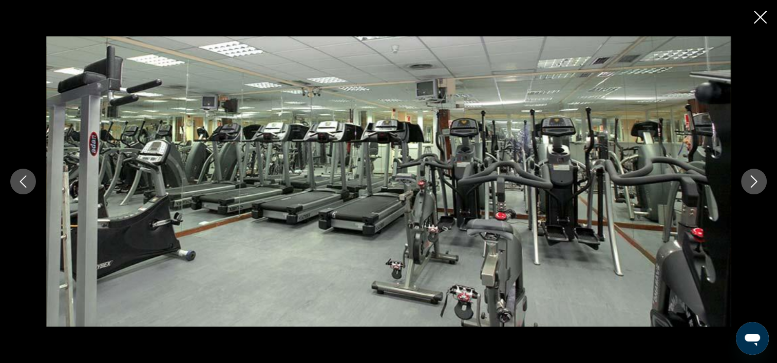
click at [753, 182] on icon "Image suivante" at bounding box center [754, 182] width 12 height 12
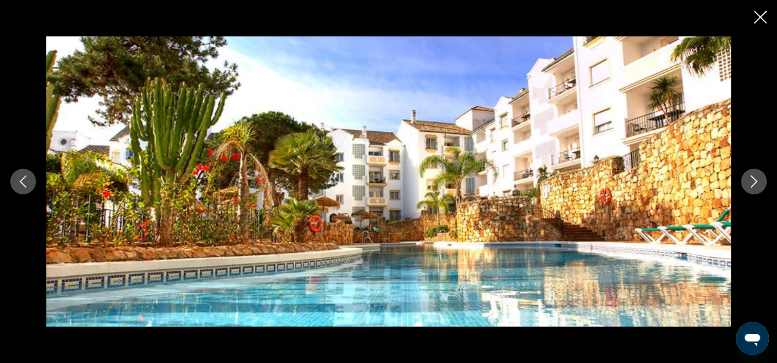
click at [753, 182] on icon "Image suivante" at bounding box center [754, 182] width 12 height 12
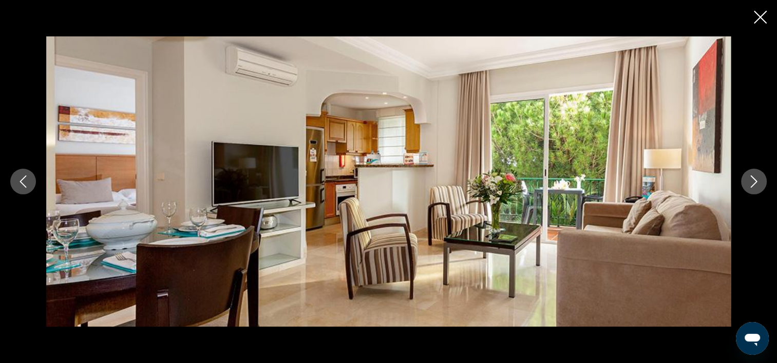
click at [753, 182] on icon "Image suivante" at bounding box center [754, 182] width 12 height 12
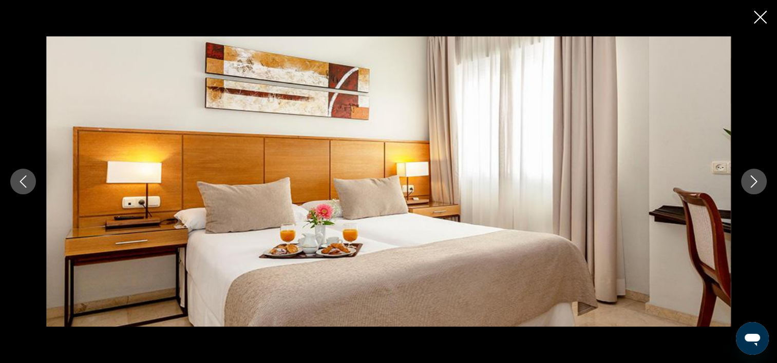
click at [753, 182] on icon "Image suivante" at bounding box center [754, 182] width 12 height 12
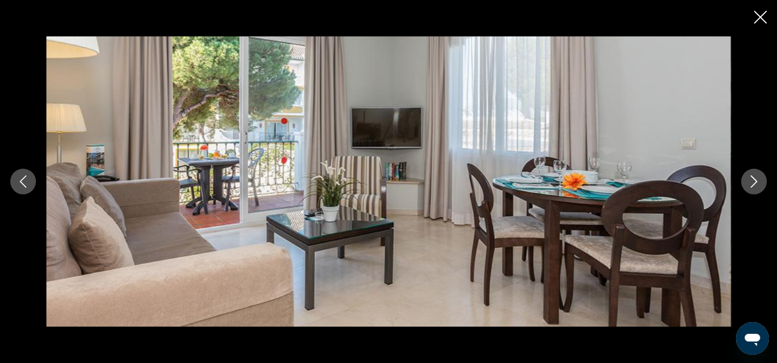
click at [753, 182] on icon "Image suivante" at bounding box center [754, 182] width 12 height 12
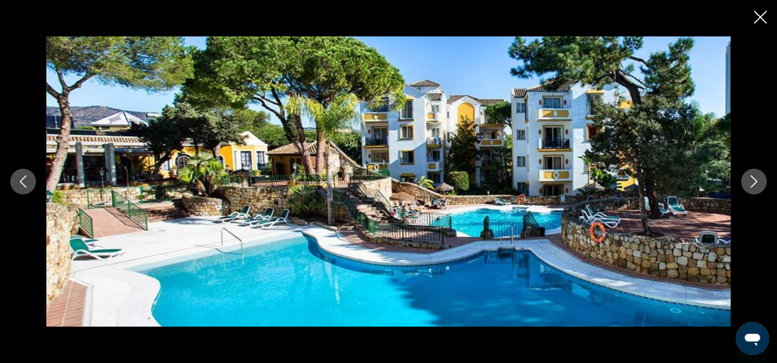
click at [753, 182] on icon "Image suivante" at bounding box center [754, 182] width 12 height 12
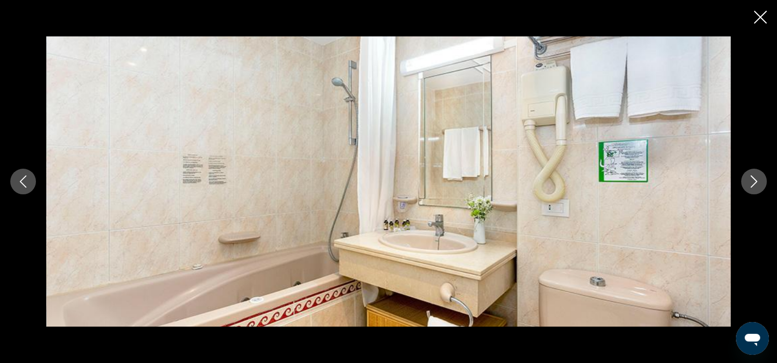
click at [753, 182] on icon "Image suivante" at bounding box center [754, 182] width 12 height 12
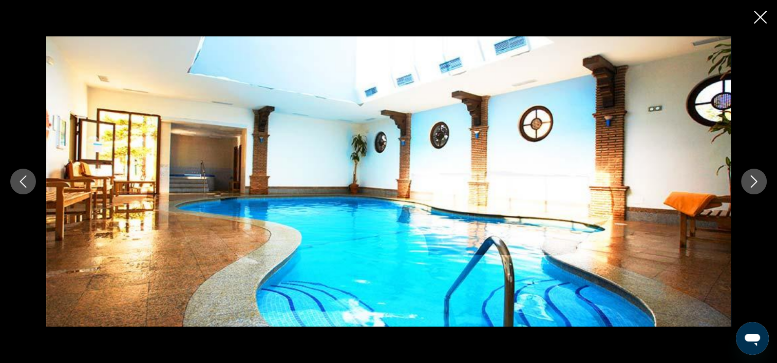
click at [753, 182] on icon "Image suivante" at bounding box center [754, 182] width 12 height 12
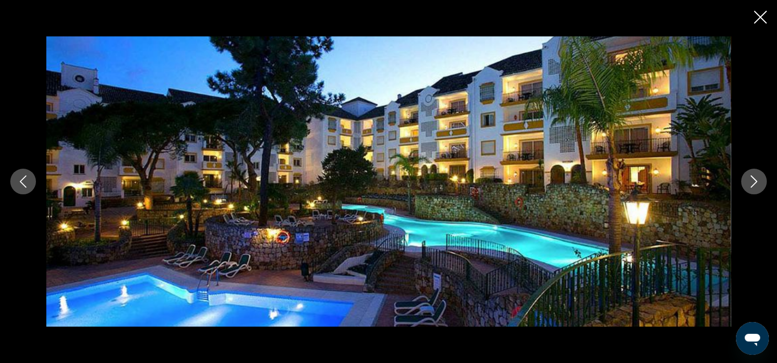
click at [753, 182] on icon "Image suivante" at bounding box center [754, 182] width 12 height 12
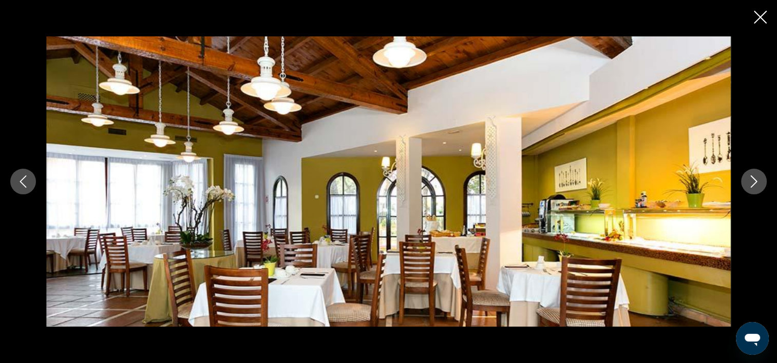
click at [753, 182] on icon "Image suivante" at bounding box center [754, 182] width 12 height 12
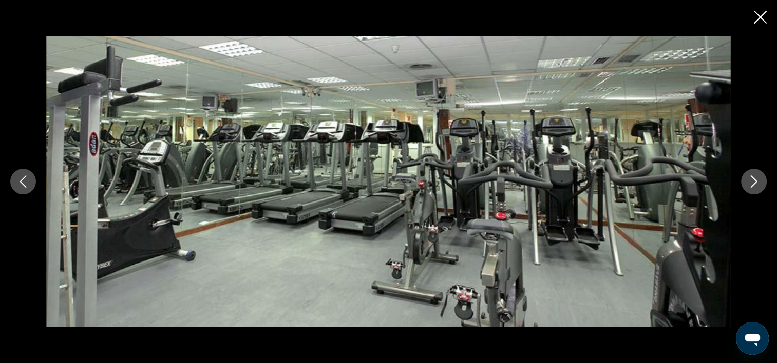
click at [753, 182] on icon "Image suivante" at bounding box center [754, 182] width 12 height 12
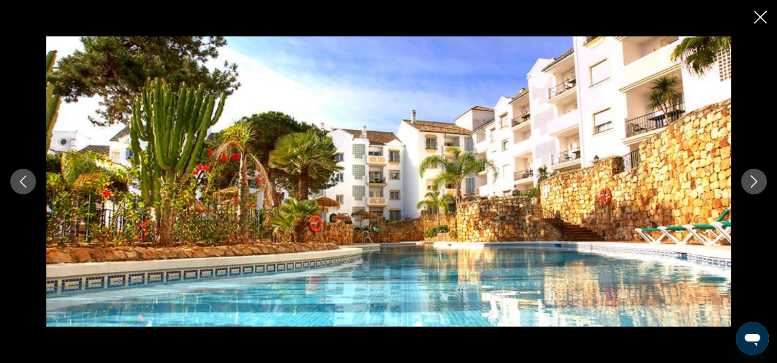
click at [754, 180] on icon "Image suivante" at bounding box center [754, 182] width 12 height 12
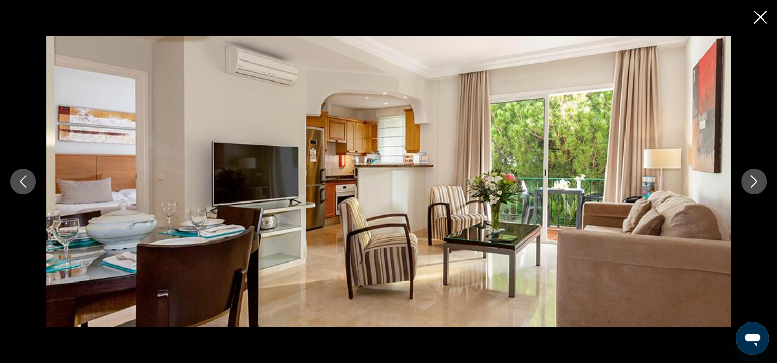
click at [754, 180] on icon "Image suivante" at bounding box center [754, 182] width 12 height 12
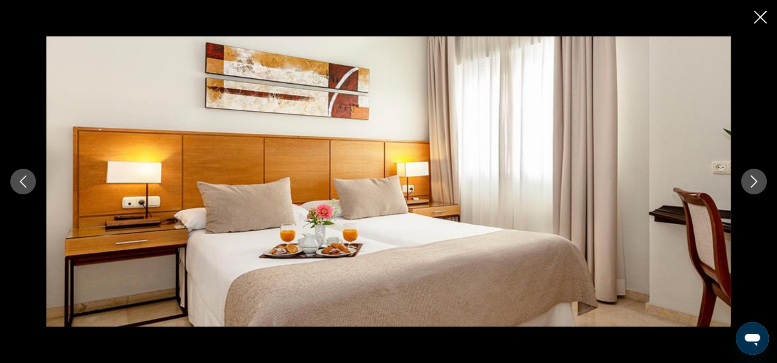
click at [754, 180] on icon "Image suivante" at bounding box center [754, 182] width 12 height 12
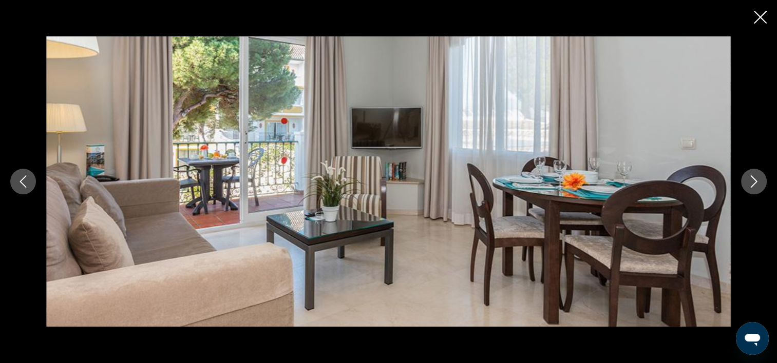
click at [754, 180] on icon "Image suivante" at bounding box center [754, 182] width 12 height 12
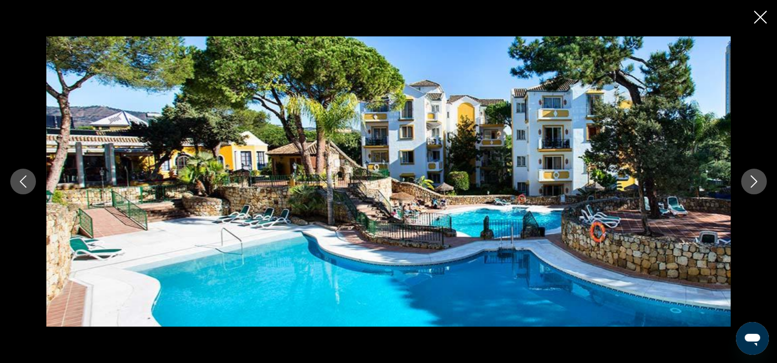
click at [754, 180] on icon "Image suivante" at bounding box center [754, 182] width 12 height 12
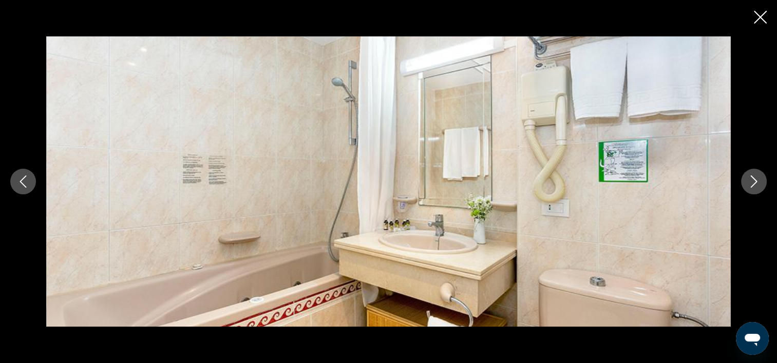
click at [754, 180] on icon "Image suivante" at bounding box center [754, 182] width 12 height 12
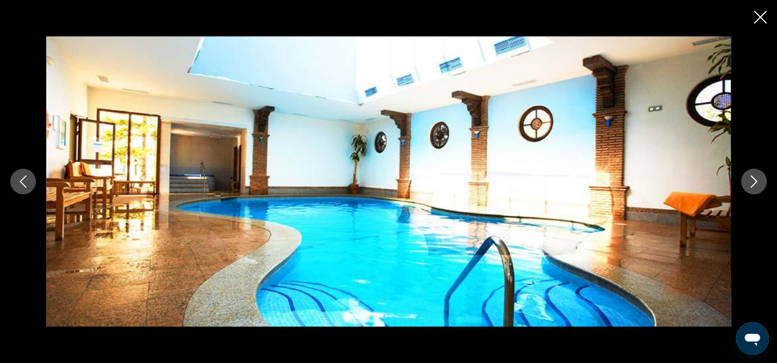
click at [754, 180] on icon "Image suivante" at bounding box center [754, 182] width 12 height 12
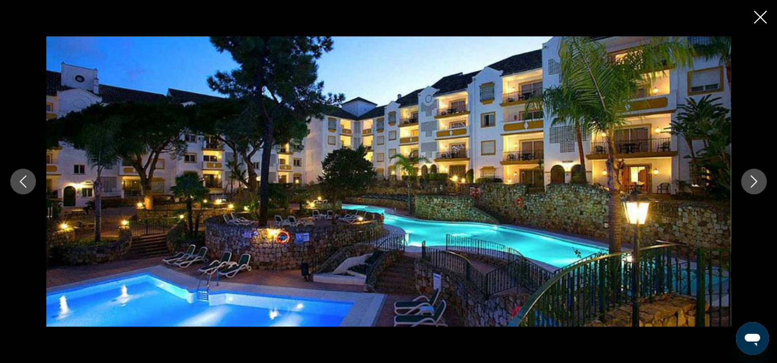
click at [754, 180] on icon "Image suivante" at bounding box center [754, 182] width 12 height 12
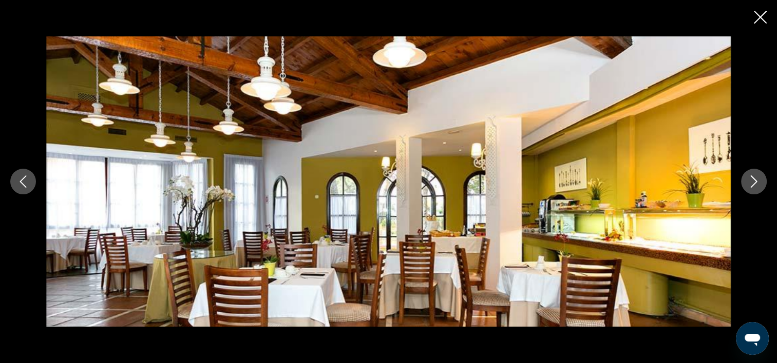
click at [754, 180] on icon "Image suivante" at bounding box center [754, 182] width 12 height 12
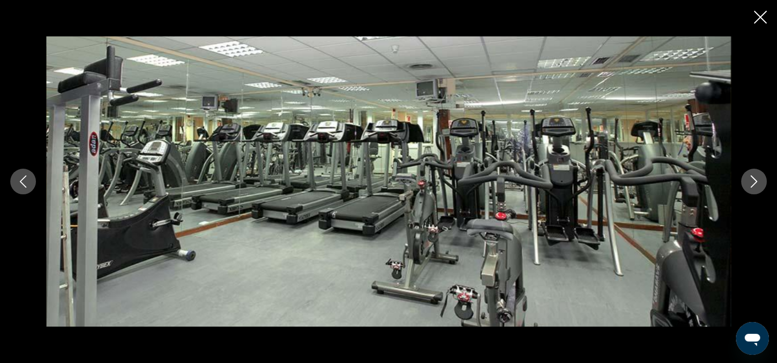
click at [758, 18] on icon "Fermer le diaporama" at bounding box center [760, 17] width 13 height 13
